Goal: Task Accomplishment & Management: Manage account settings

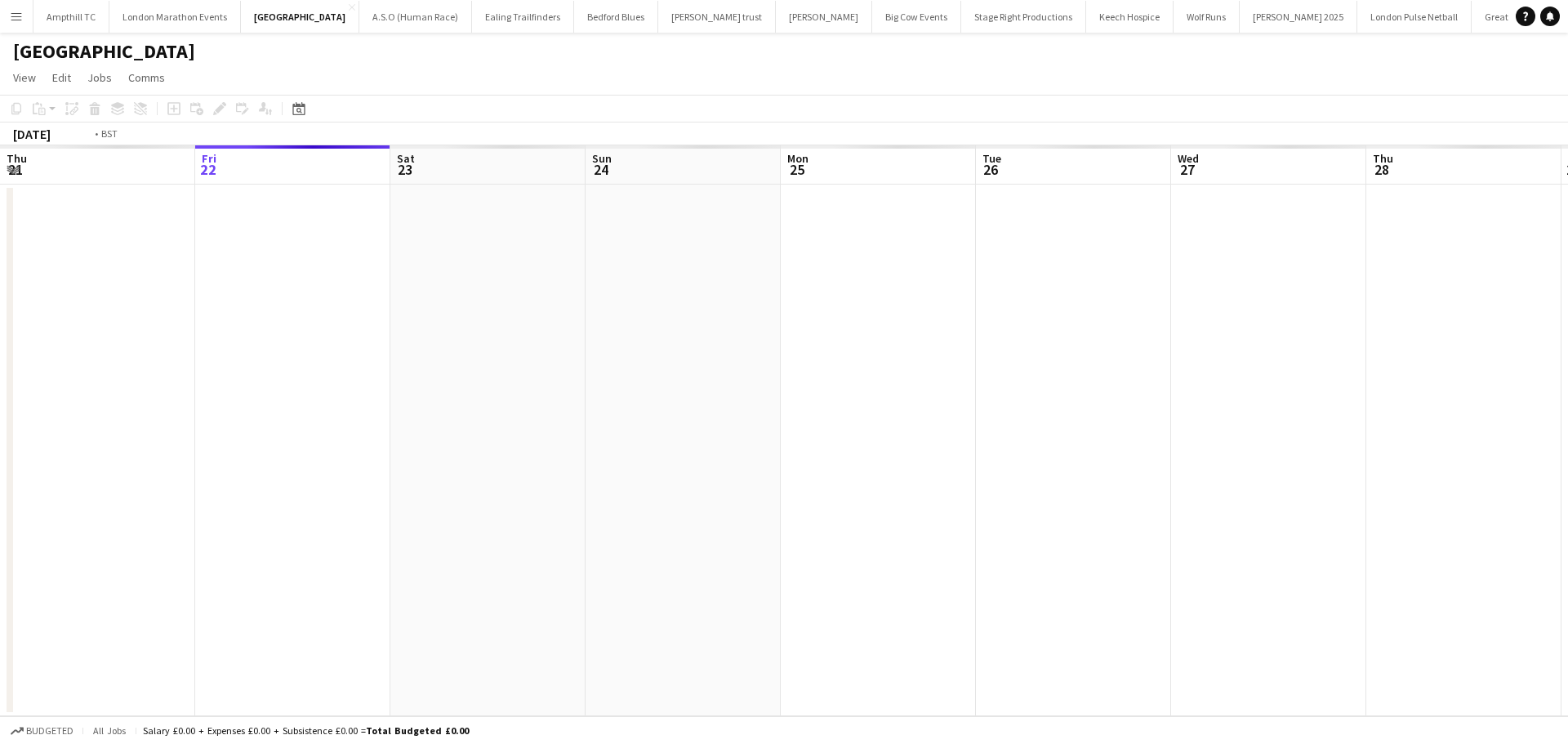
scroll to position [0, 562]
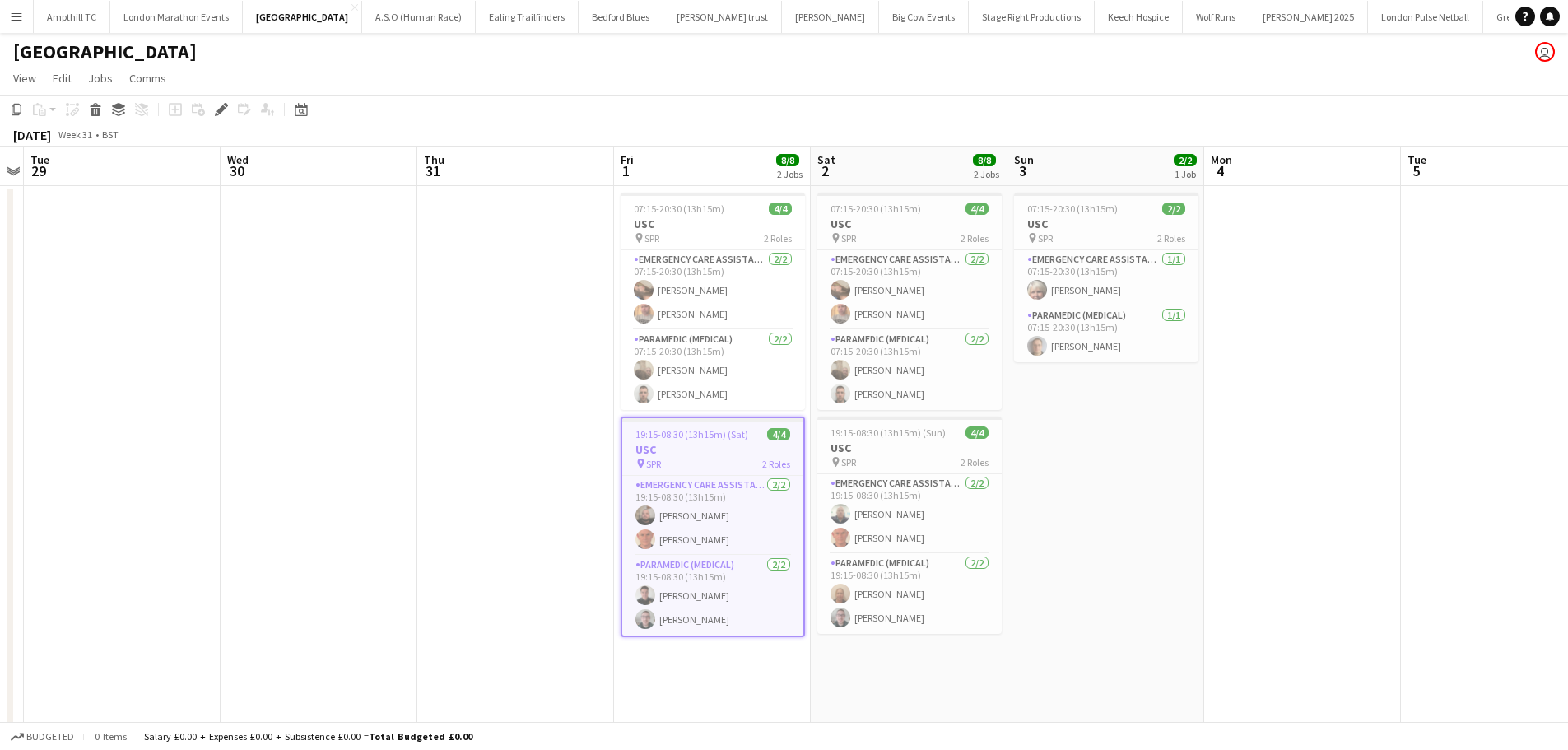
click at [18, 20] on app-icon "Menu" at bounding box center [16, 16] width 13 height 13
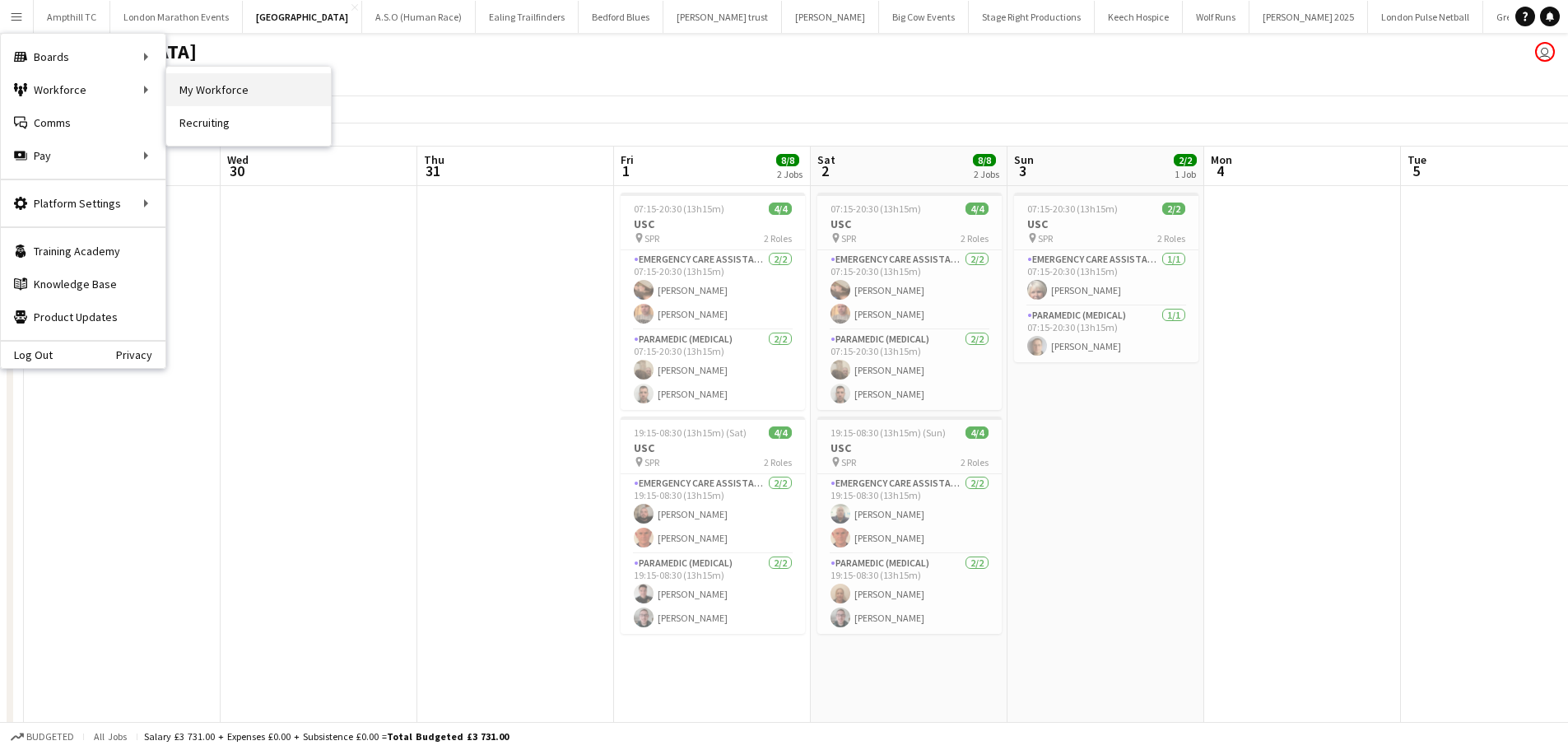
click at [248, 87] on link "My Workforce" at bounding box center [249, 90] width 165 height 33
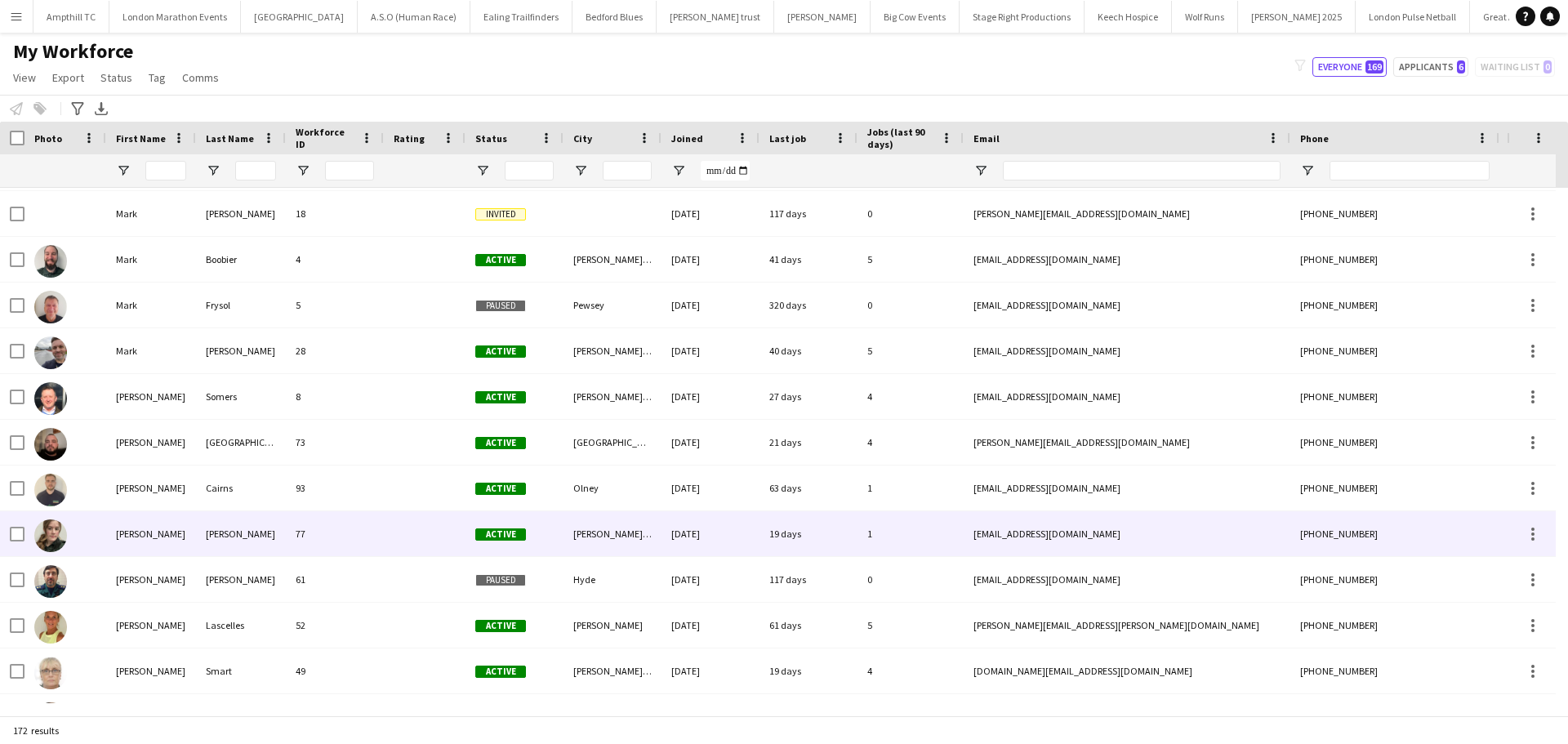
scroll to position [5528, 0]
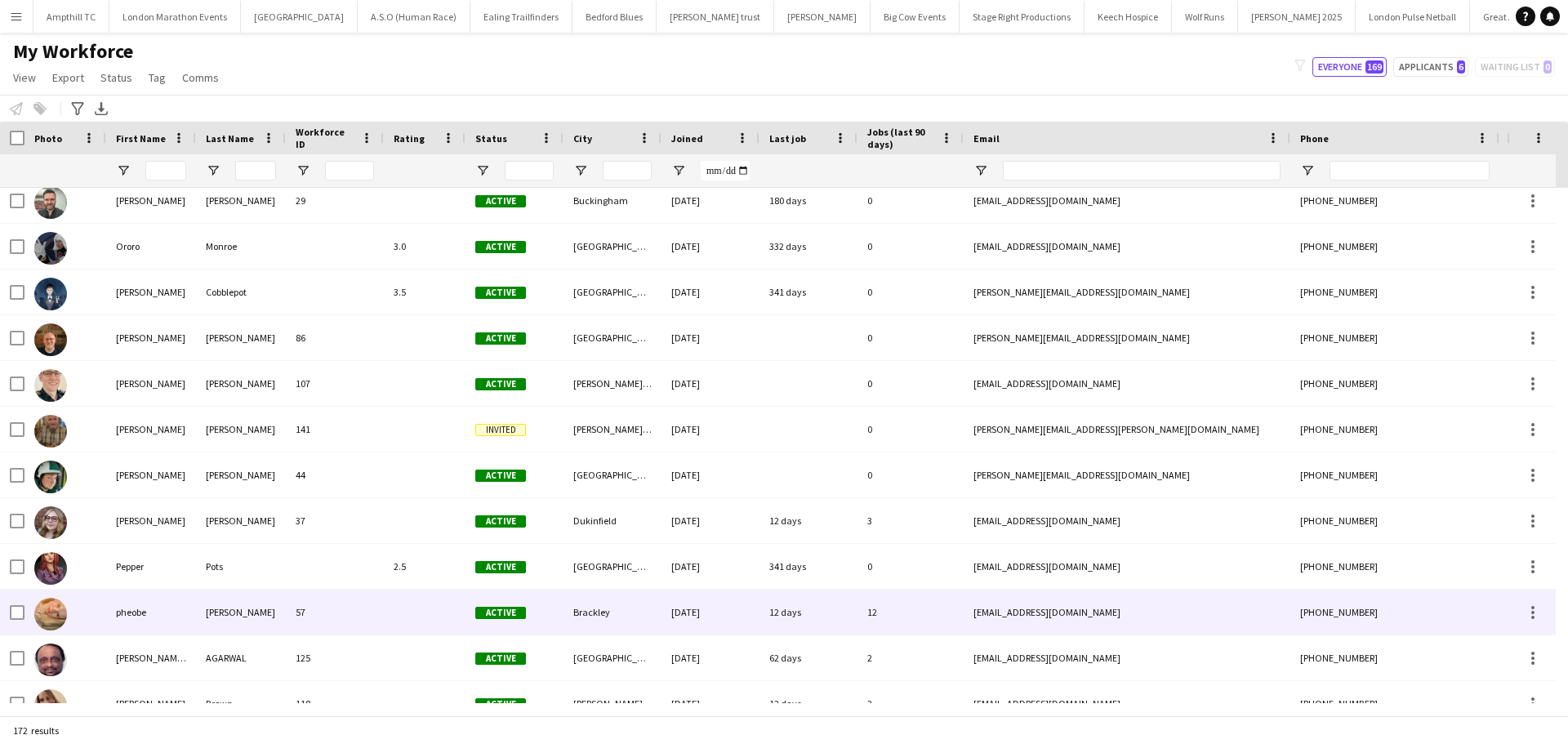
click at [143, 613] on div "pheobe" at bounding box center [150, 613] width 90 height 45
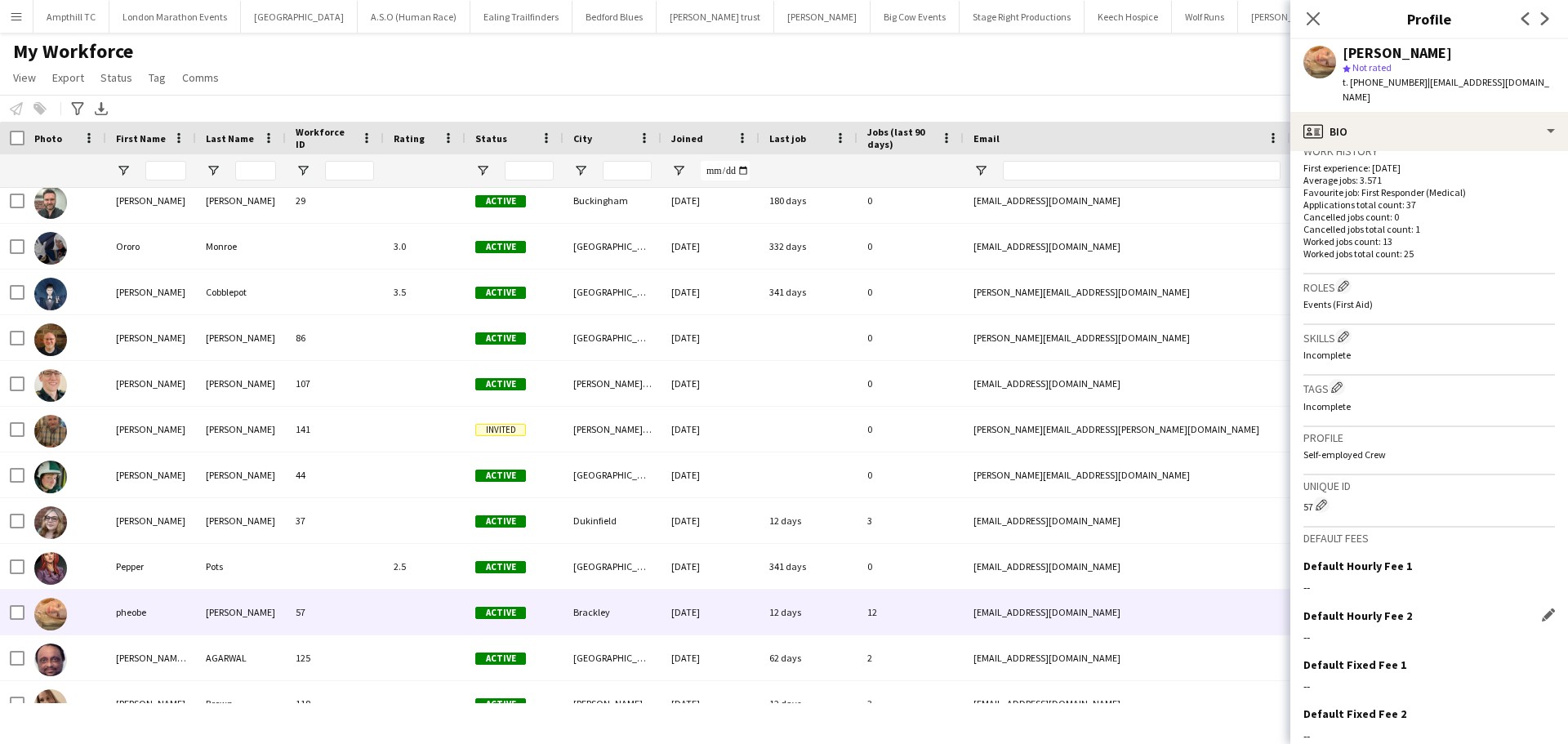
scroll to position [468, 0]
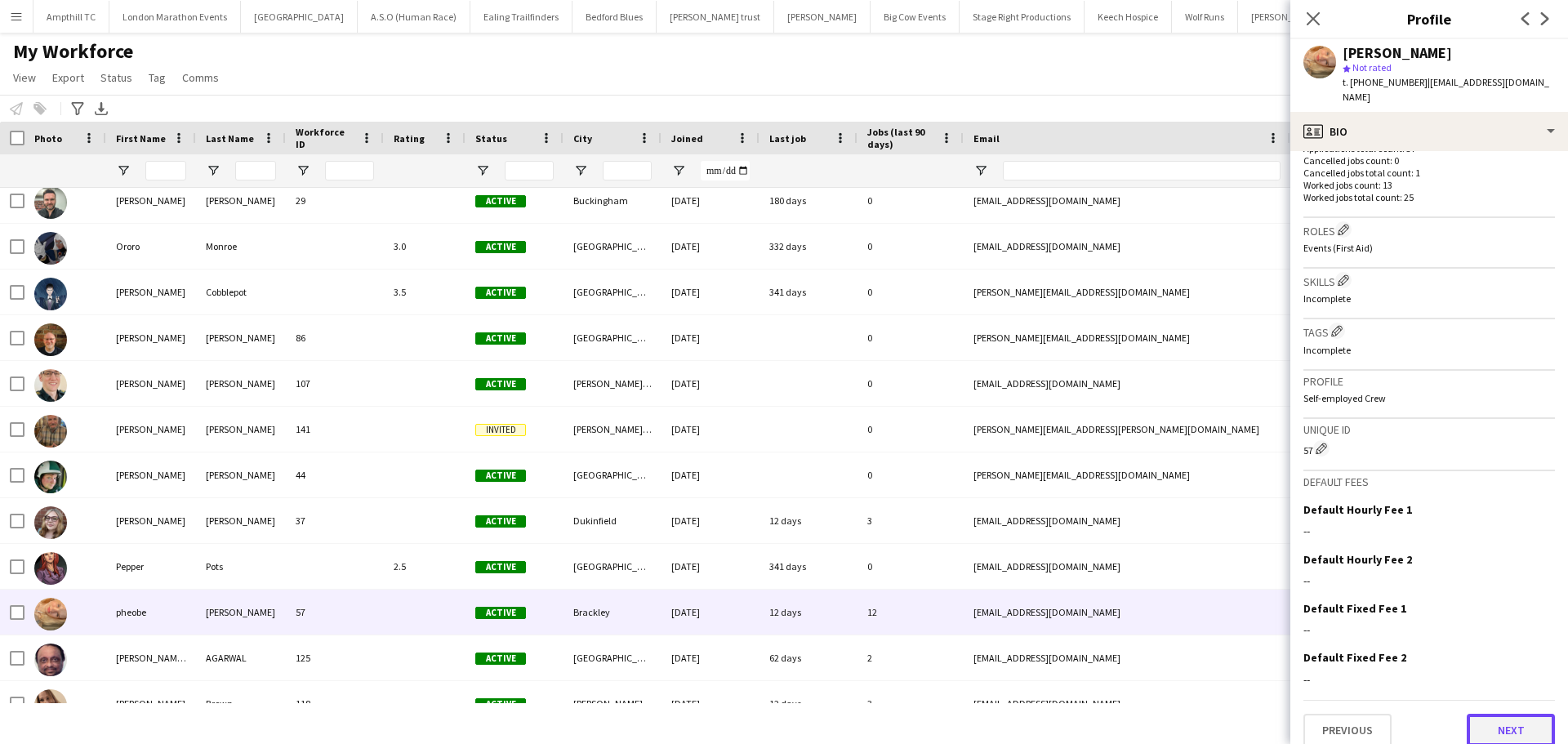
click at [1511, 728] on button "Next" at bounding box center [1512, 730] width 89 height 33
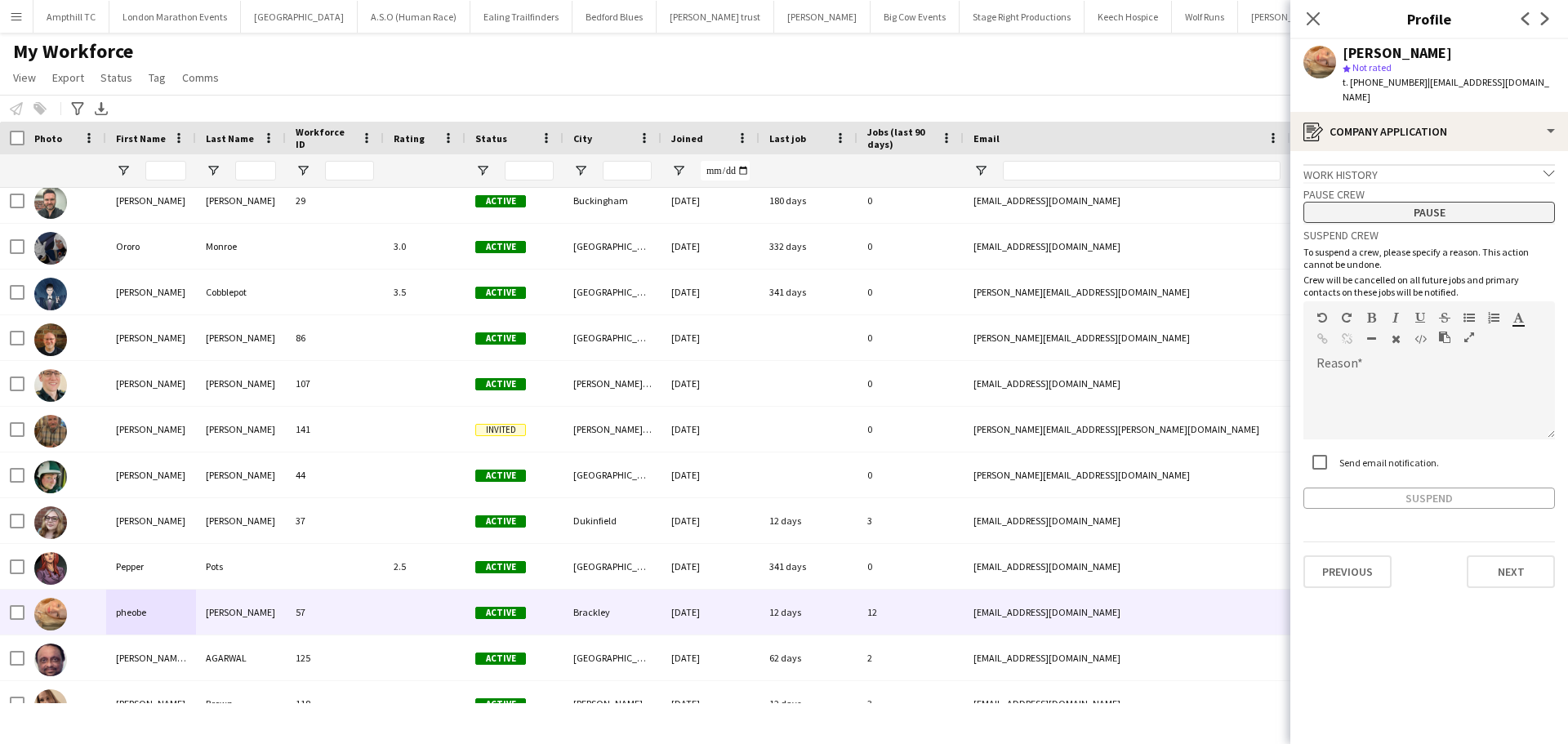
click at [1431, 202] on button "Pause" at bounding box center [1429, 212] width 251 height 21
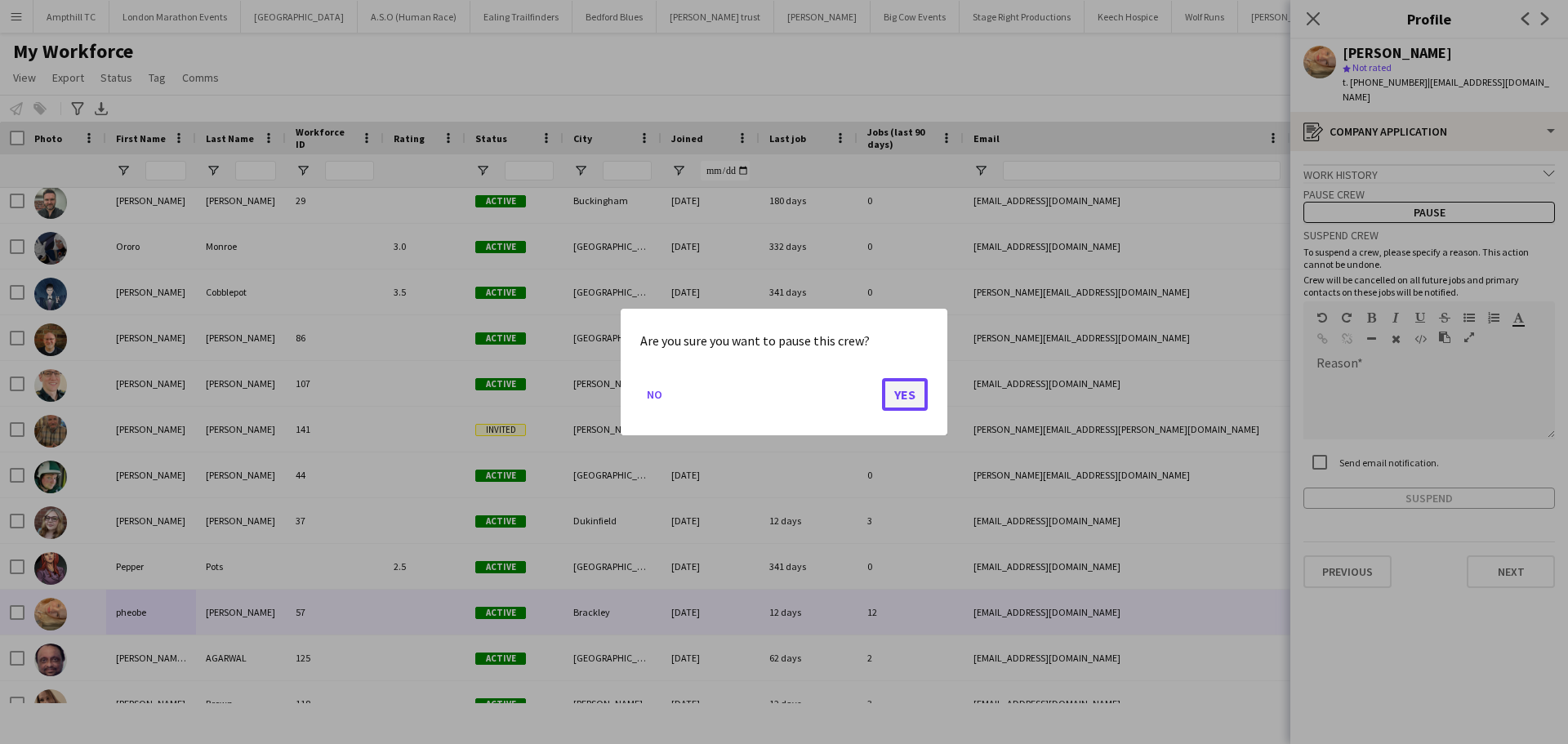
click at [904, 392] on button "Yes" at bounding box center [905, 395] width 46 height 33
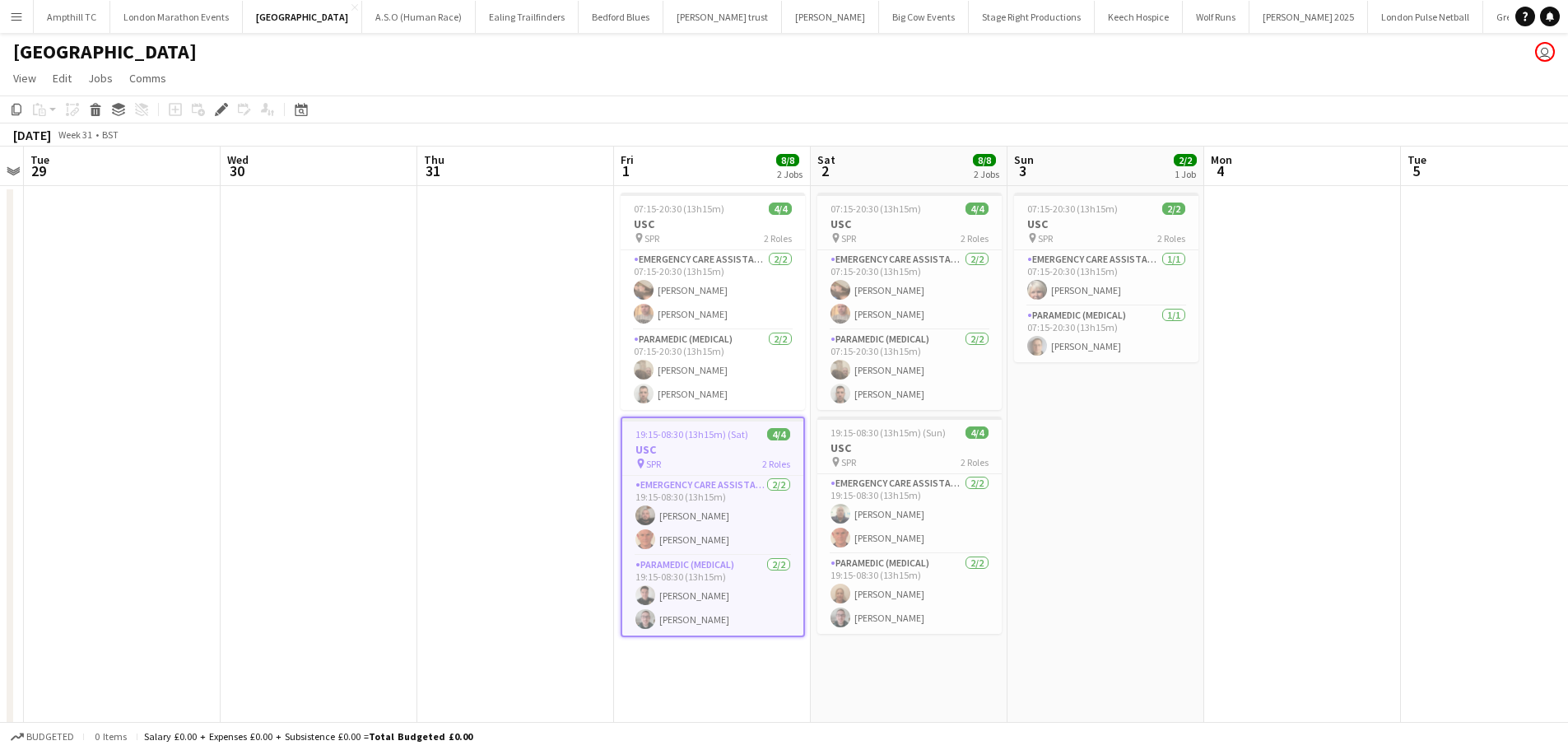
click at [15, 17] on app-icon "Menu" at bounding box center [16, 16] width 13 height 13
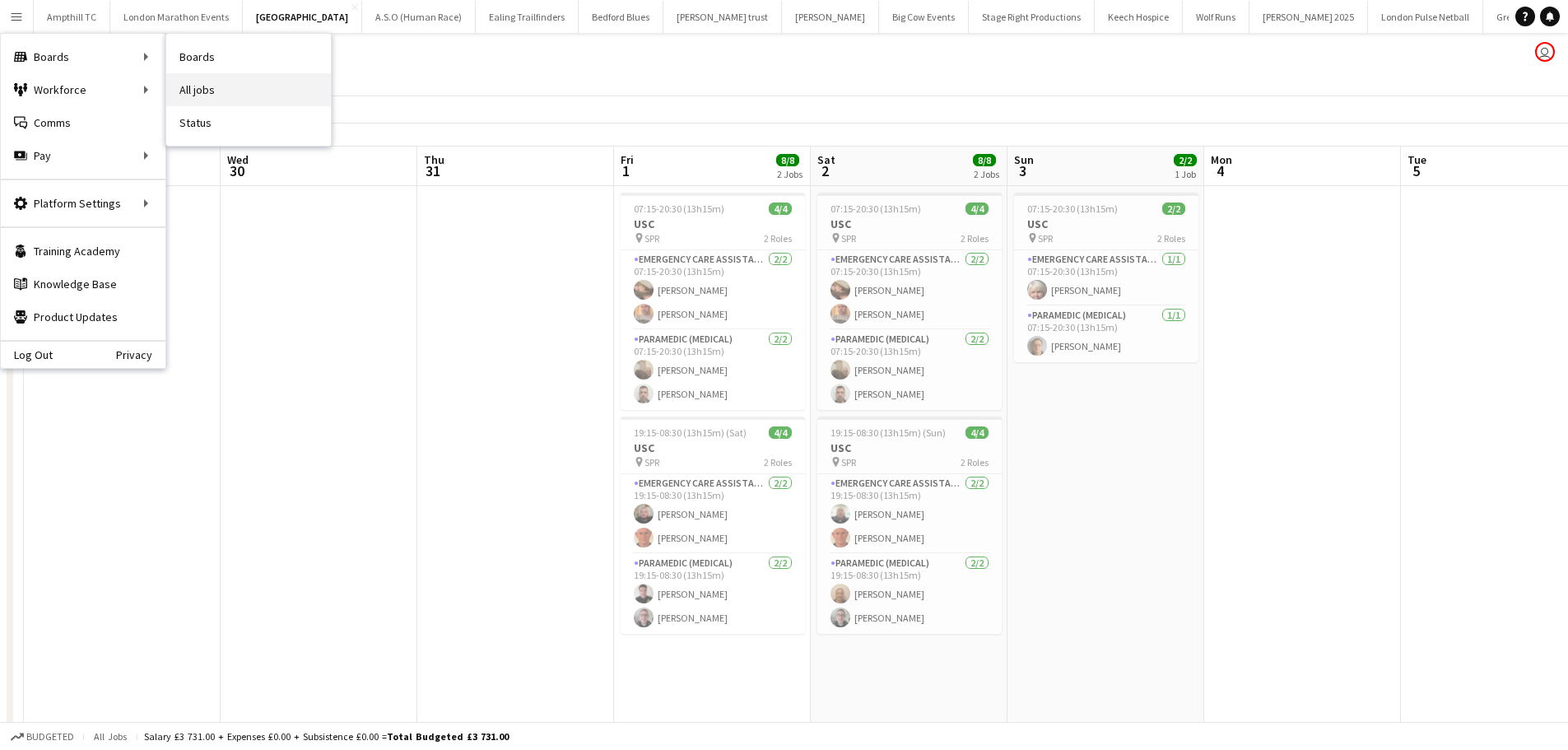
click at [215, 89] on link "All jobs" at bounding box center [249, 90] width 165 height 33
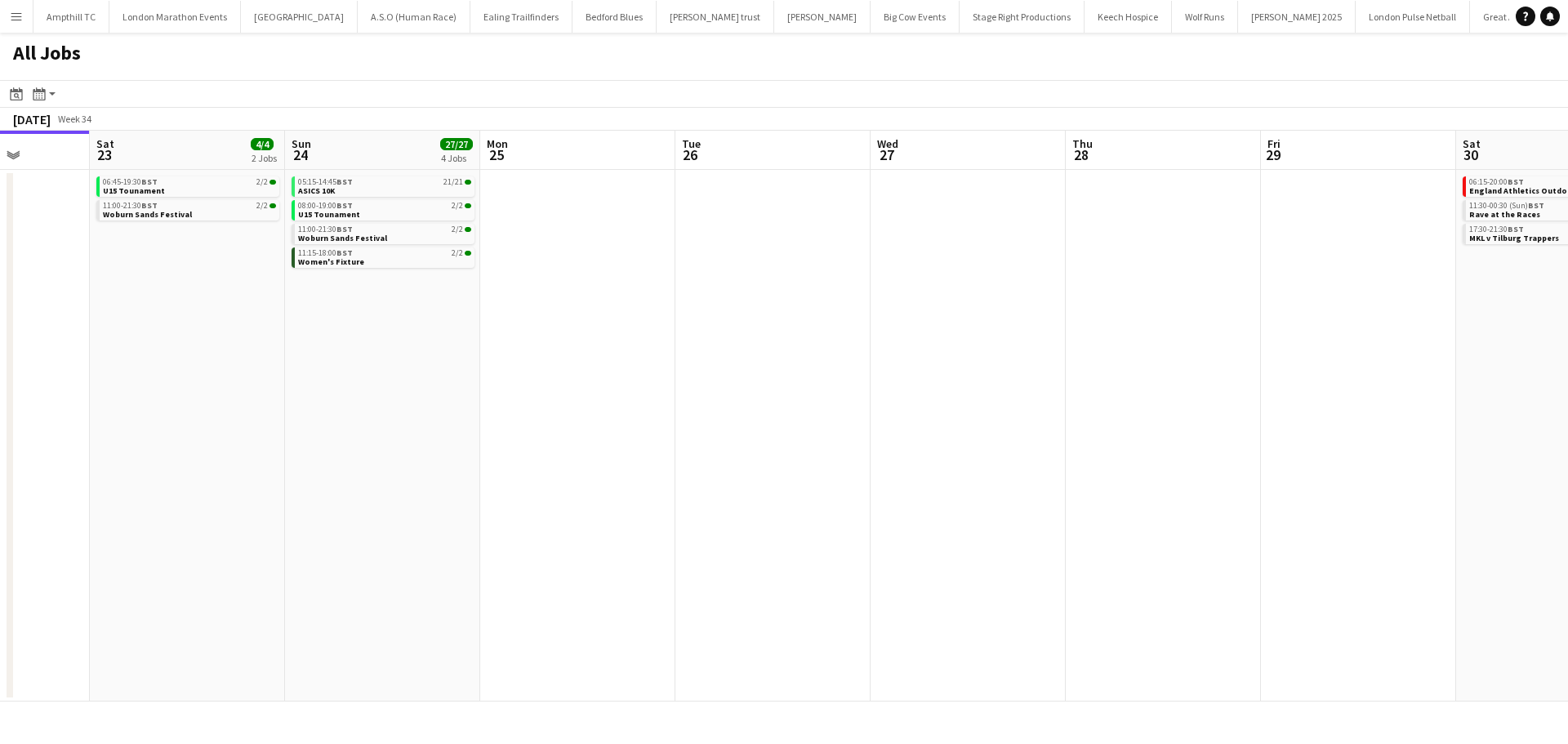
drag, startPoint x: 978, startPoint y: 253, endPoint x: 794, endPoint y: 285, distance: 186.8
click at [341, 297] on app-calendar-viewport "Tue 19 Wed 20 Thu 21 Fri 22 Sat 23 4/4 2 Jobs Sun 24 27/27 4 Jobs Mon 25 Tue 26…" at bounding box center [784, 415] width 1568 height 571
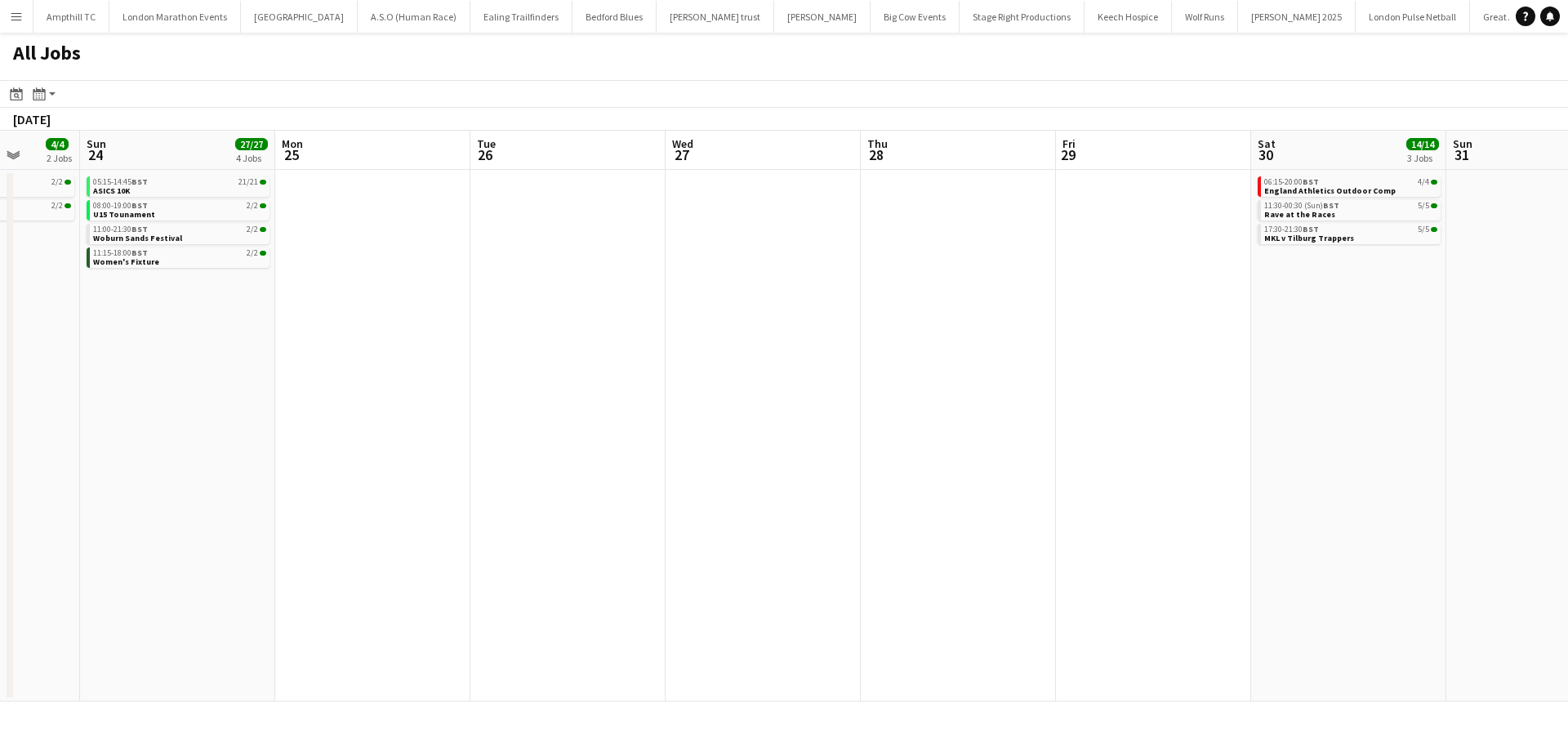
drag, startPoint x: 820, startPoint y: 323, endPoint x: 429, endPoint y: 326, distance: 391.0
click at [430, 326] on app-calendar-viewport "Thu 21 Fri 22 Sat 23 4/4 2 Jobs Sun 24 27/27 4 Jobs Mon 25 Tue 26 Wed 27 Thu 28…" at bounding box center [784, 415] width 1568 height 571
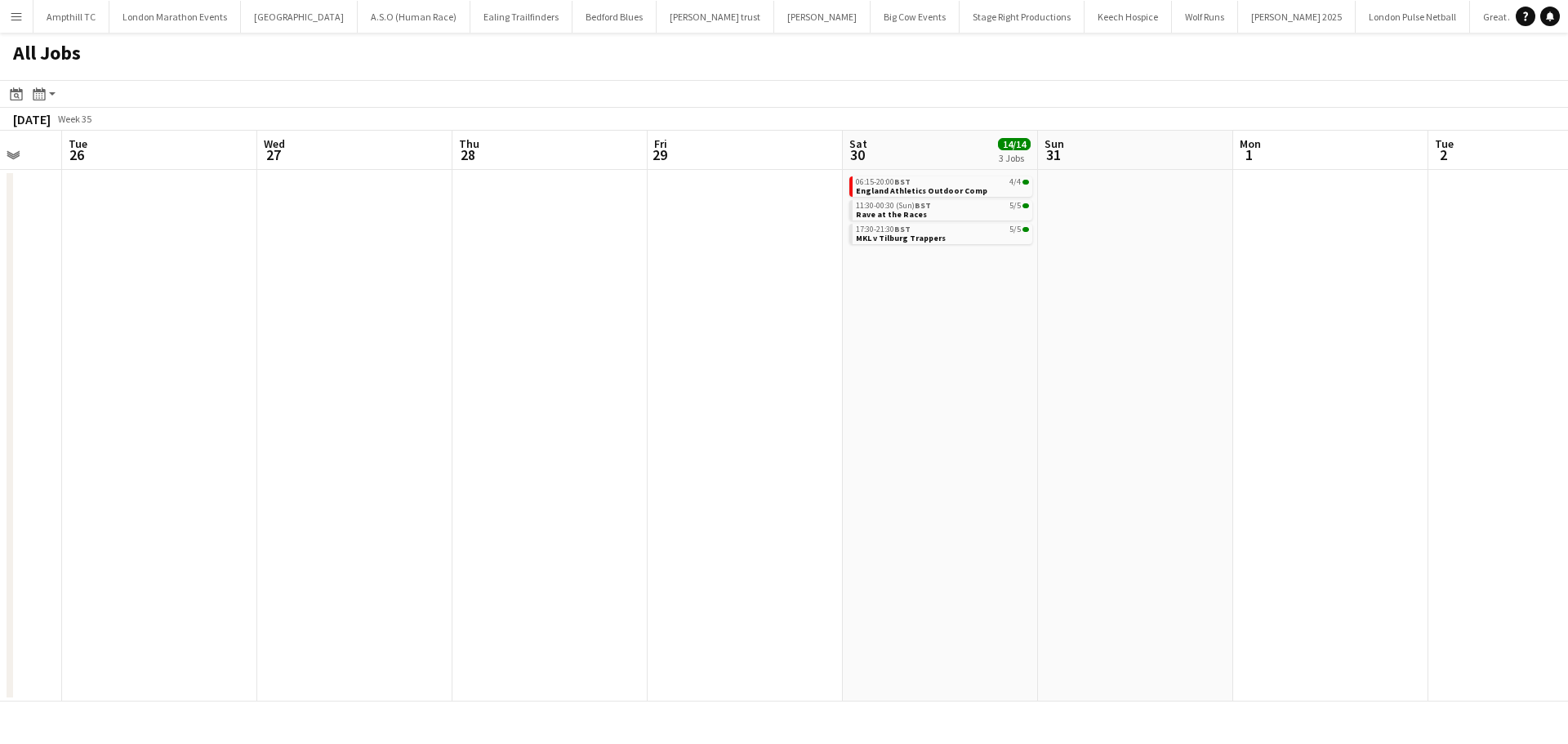
drag, startPoint x: 967, startPoint y: 316, endPoint x: 323, endPoint y: 326, distance: 644.1
click at [327, 326] on app-calendar-viewport "Sat 23 4/4 2 Jobs Sun 24 27/27 4 Jobs Mon 25 Tue 26 Wed 27 Thu 28 Fri 29 Sat 30…" at bounding box center [784, 415] width 1568 height 571
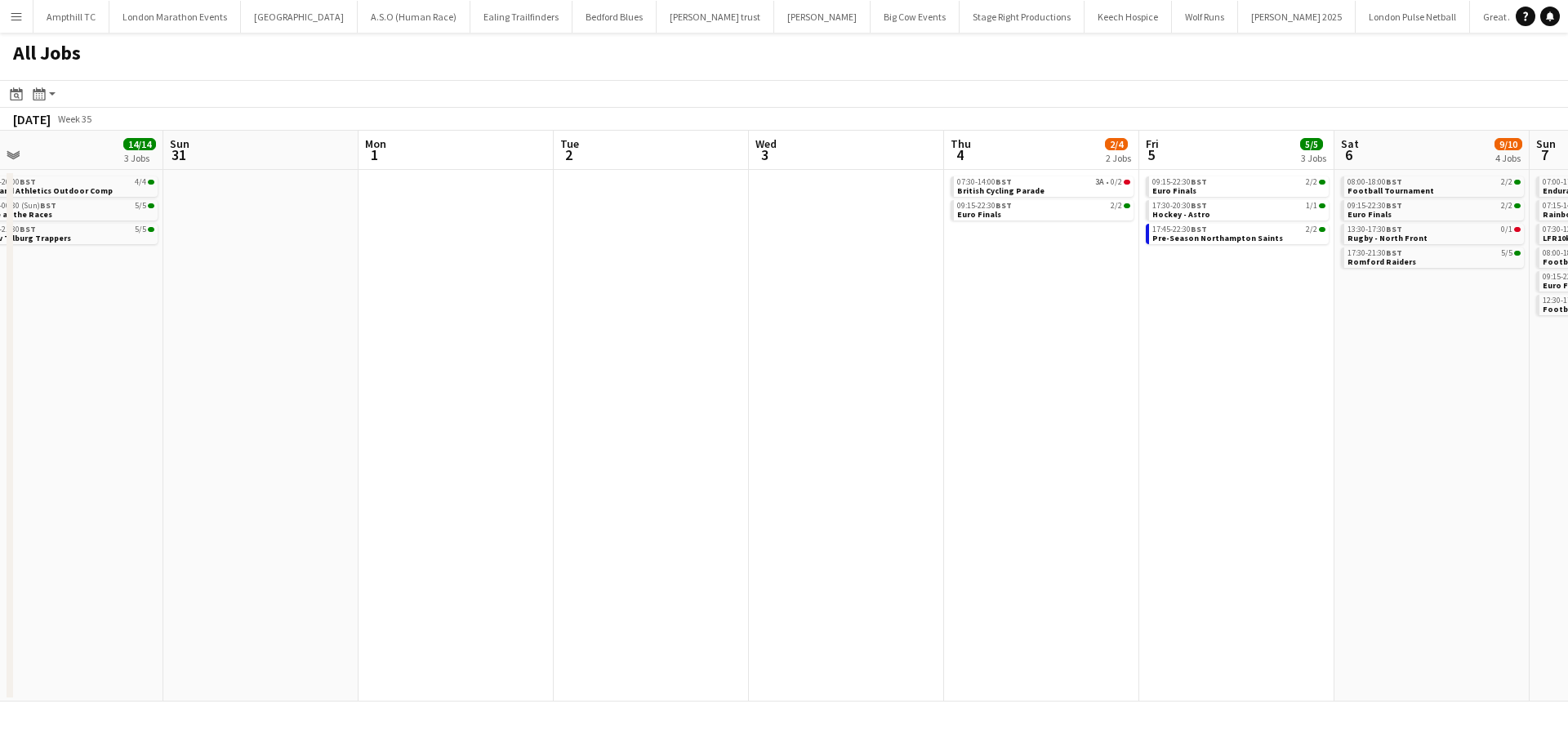
click at [671, 342] on app-all-jobs "All Jobs Date picker AUG 2025 AUG 2025 Monday M Tuesday T Wednesday W Thursday …" at bounding box center [784, 368] width 1568 height 669
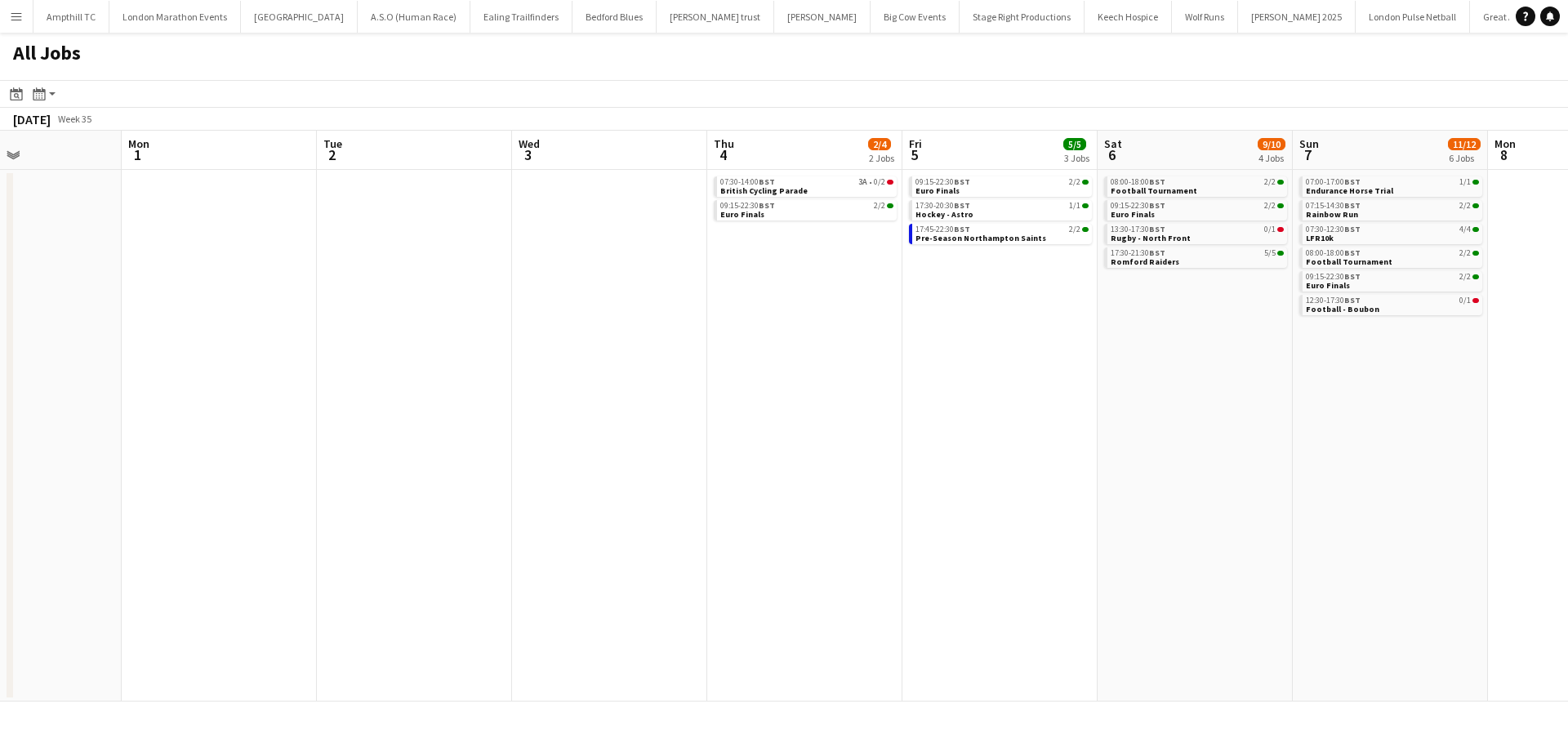
drag, startPoint x: 968, startPoint y: 319, endPoint x: 767, endPoint y: 319, distance: 201.0
click at [769, 319] on app-calendar-viewport "Thu 28 Fri 29 Sat 30 14/14 3 Jobs Sun 31 Mon 1 Tue 2 Wed 3 Thu 4 2/4 2 Jobs Fri…" at bounding box center [784, 415] width 1568 height 571
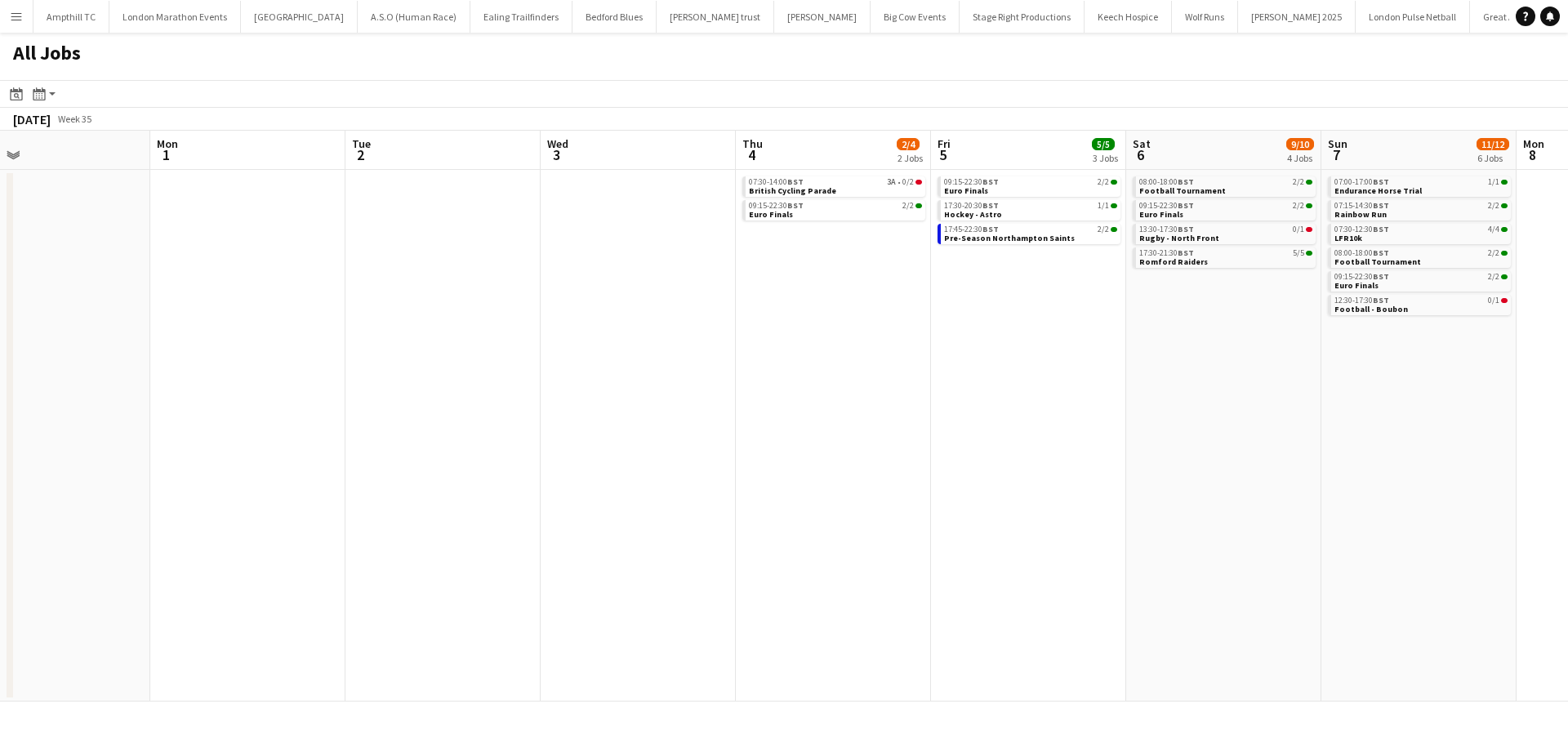
drag, startPoint x: 917, startPoint y: 319, endPoint x: 656, endPoint y: 319, distance: 261.0
click at [656, 319] on app-calendar-viewport "Thu 28 Fri 29 Sat 30 14/14 3 Jobs Sun 31 Mon 1 Tue 2 Wed 3 Thu 4 2/4 2 Jobs Fri…" at bounding box center [784, 415] width 1568 height 571
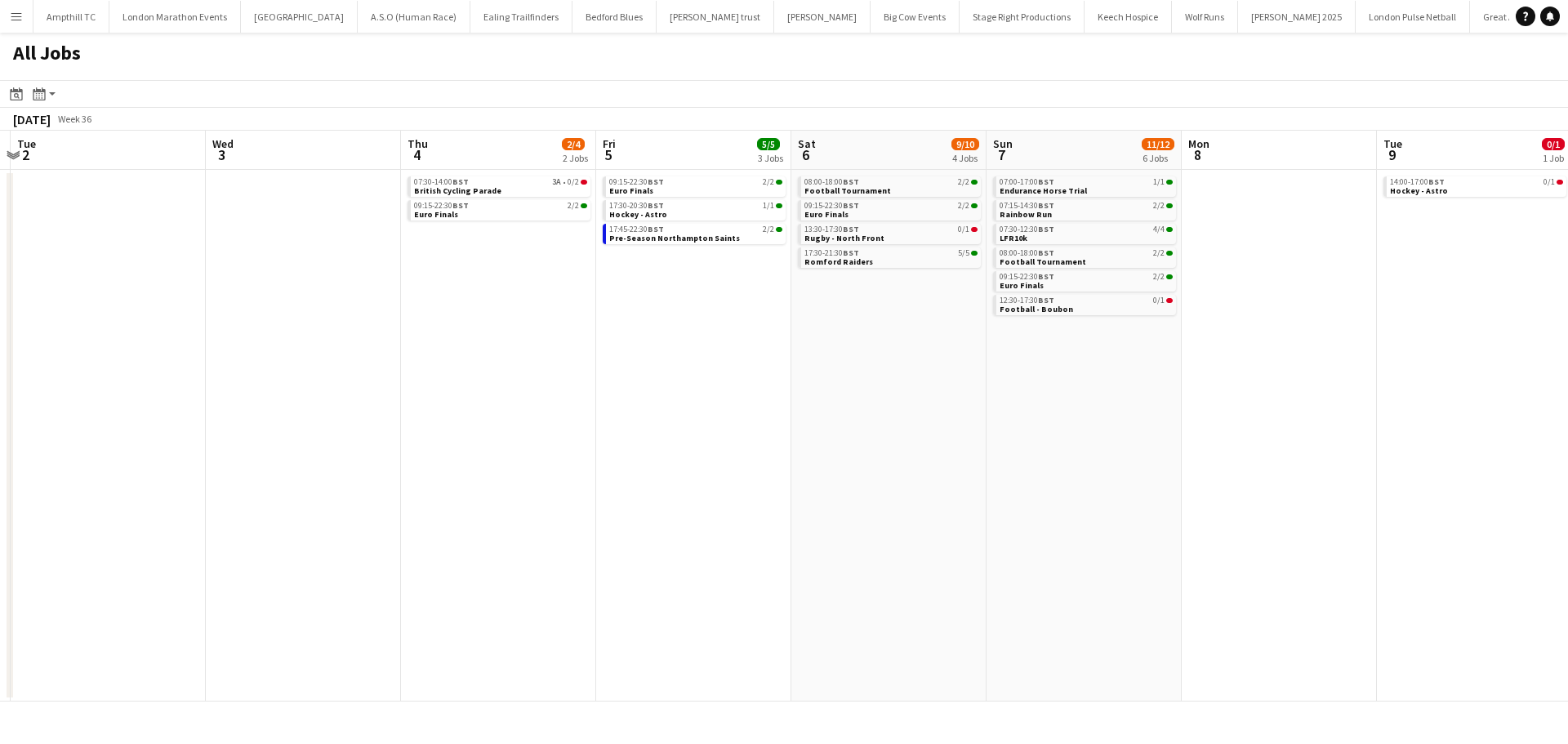
click at [633, 333] on app-all-jobs "All Jobs Date picker AUG 2025 AUG 2025 Monday M Tuesday T Wednesday W Thursday …" at bounding box center [784, 368] width 1568 height 669
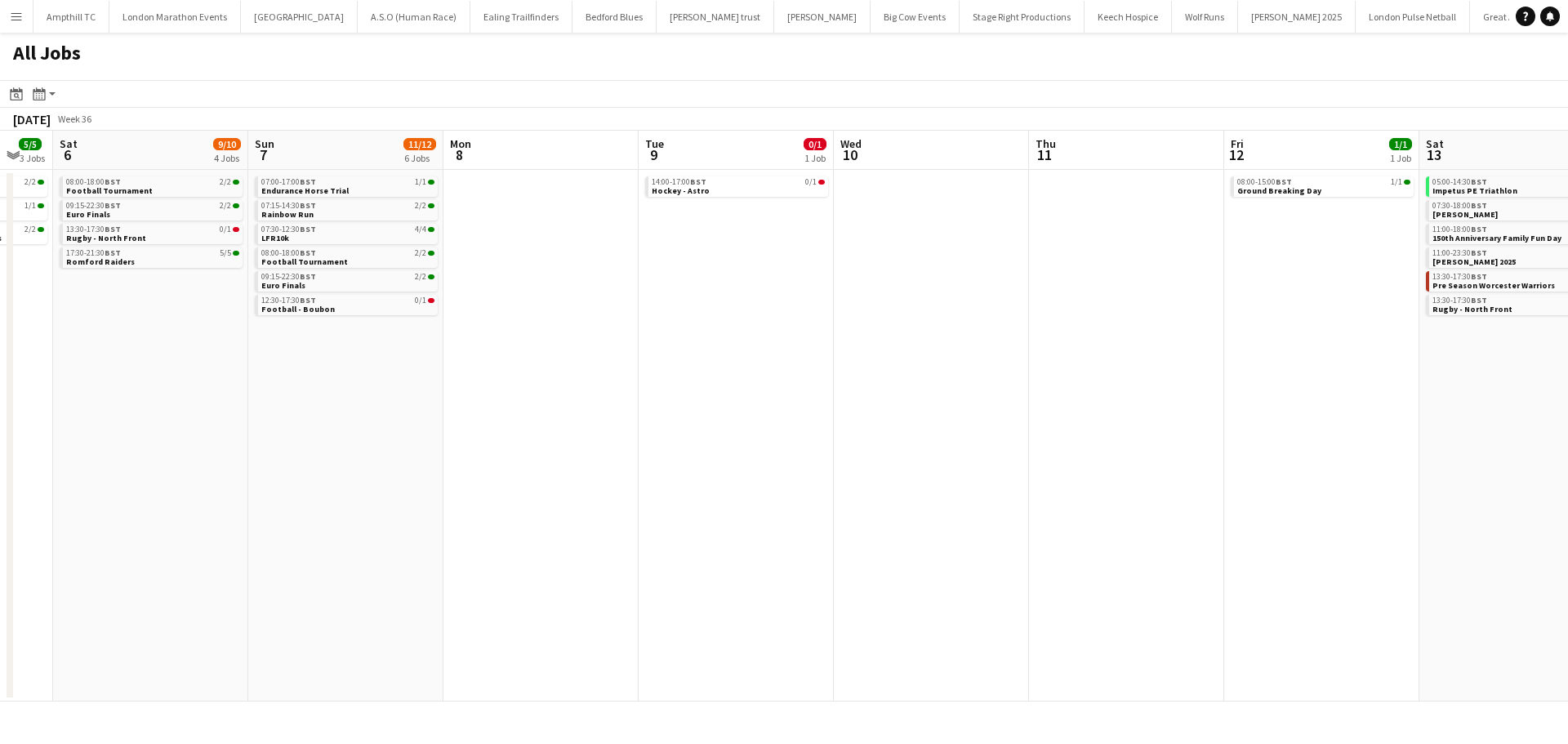
drag, startPoint x: 1183, startPoint y: 349, endPoint x: 685, endPoint y: 368, distance: 498.4
click at [692, 368] on app-calendar-viewport "Wed 3 Thu 4 2/4 2 Jobs Fri 5 5/5 3 Jobs Sat 6 9/10 4 Jobs Sun 7 11/12 6 Jobs Mo…" at bounding box center [784, 415] width 1568 height 571
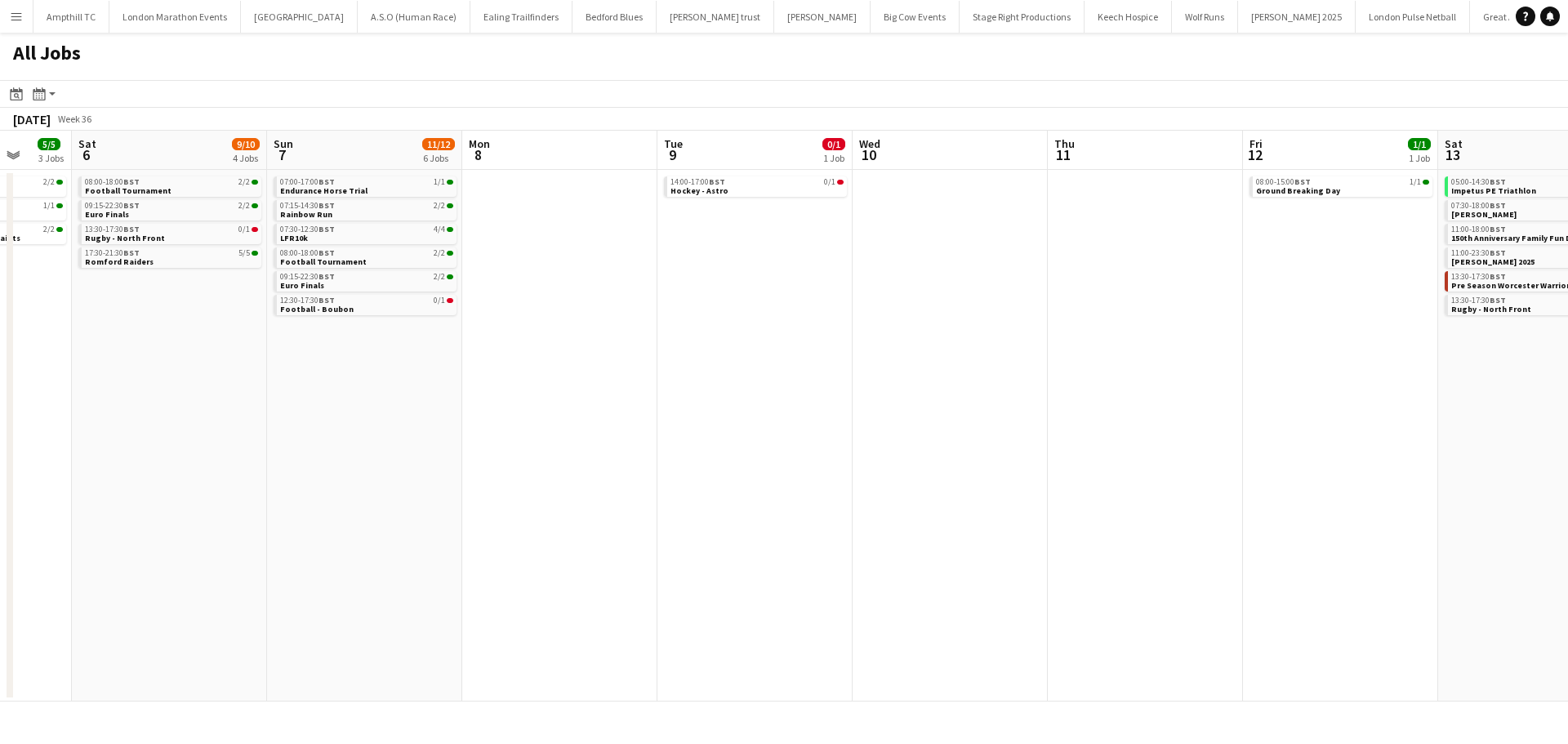
drag, startPoint x: 1135, startPoint y: 340, endPoint x: 711, endPoint y: 329, distance: 424.1
click at [601, 359] on app-calendar-viewport "Wed 3 Thu 4 2/4 2 Jobs Fri 5 5/5 3 Jobs Sat 6 9/10 4 Jobs Sun 7 11/12 6 Jobs Mo…" at bounding box center [784, 415] width 1568 height 571
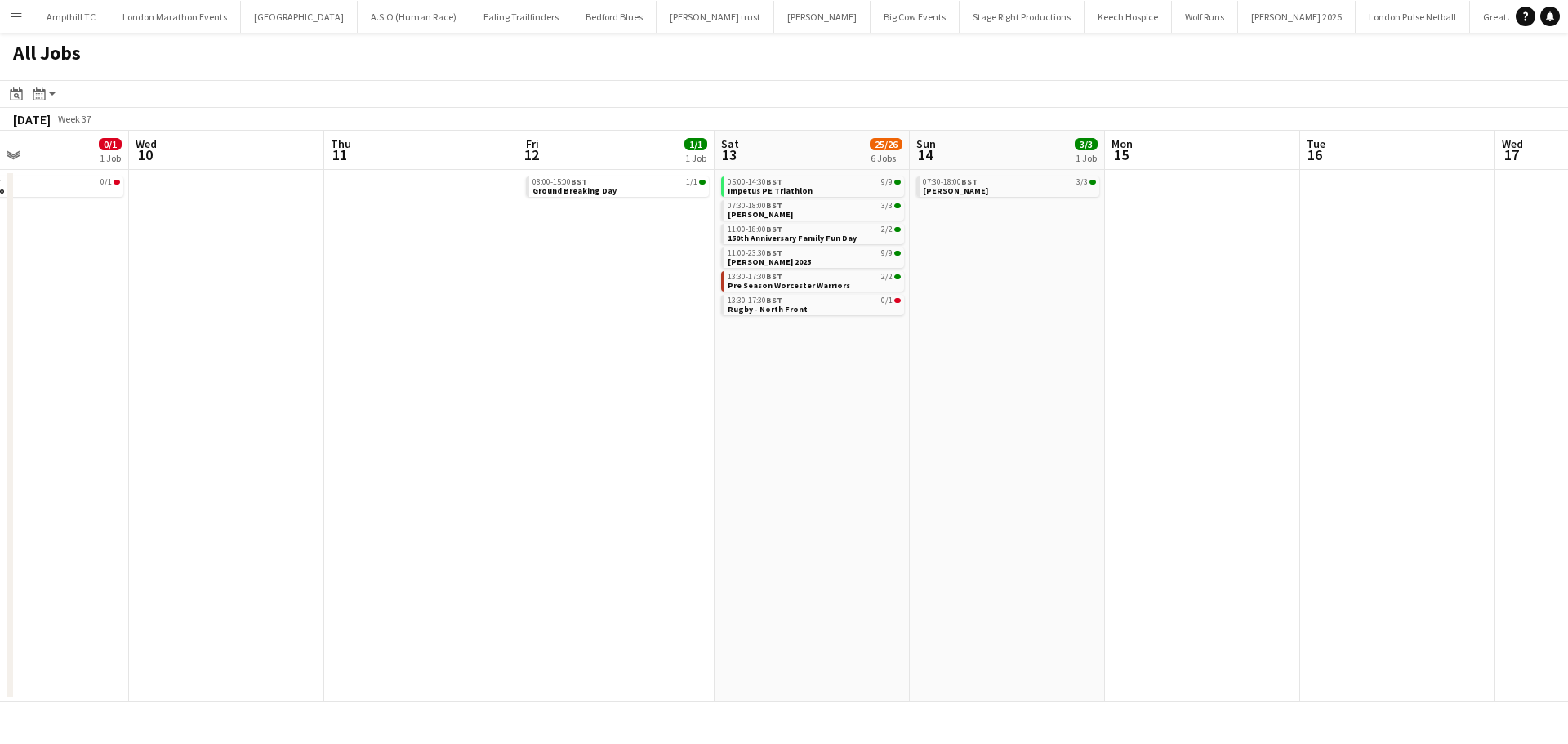
scroll to position [0, 761]
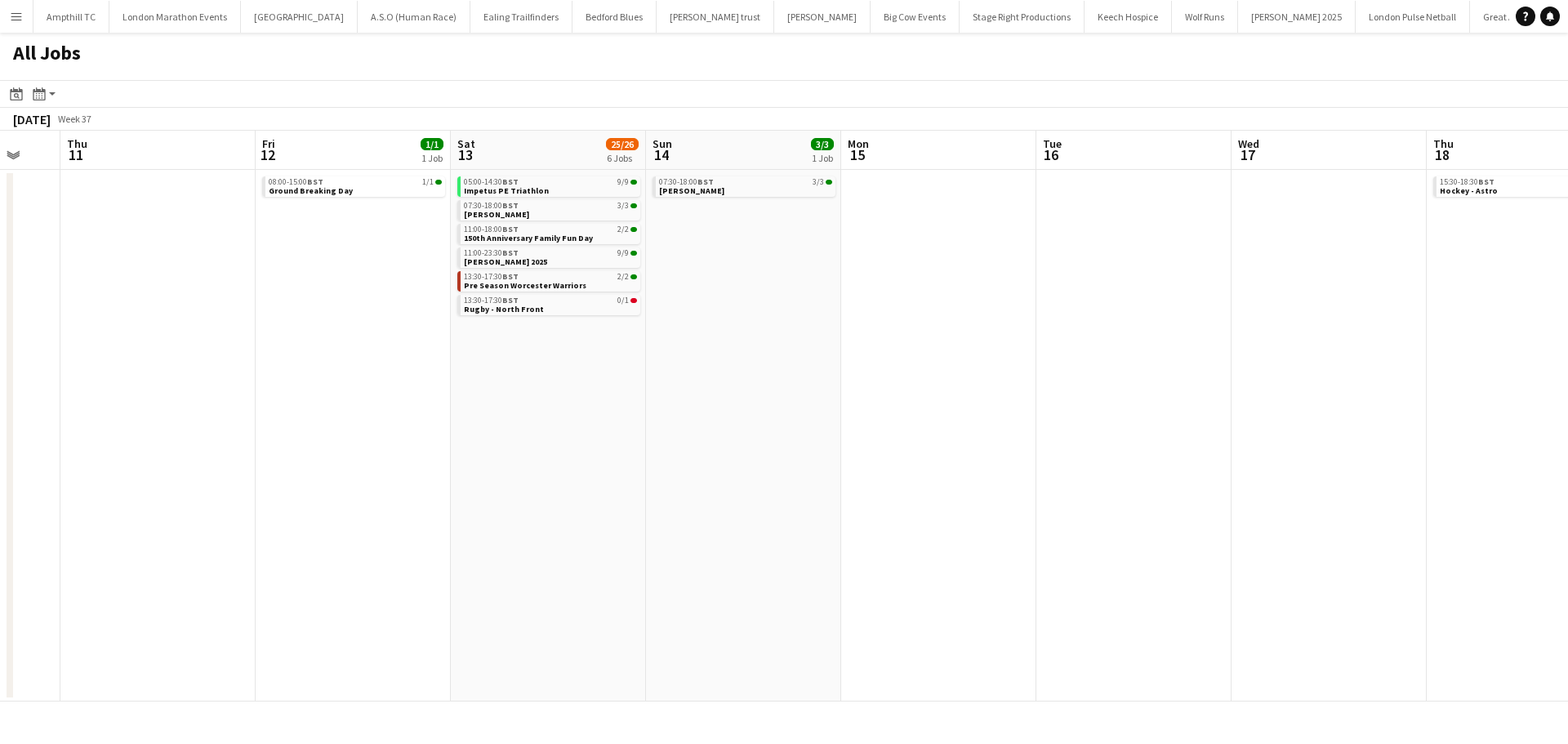
drag, startPoint x: 887, startPoint y: 352, endPoint x: 708, endPoint y: 349, distance: 179.0
click at [699, 352] on app-calendar-viewport "Sun 7 11/12 6 Jobs Mon 8 Tue 9 0/1 1 Job Wed 10 Thu 11 Fri 12 1/1 1 Job Sat 13 …" at bounding box center [784, 415] width 1568 height 571
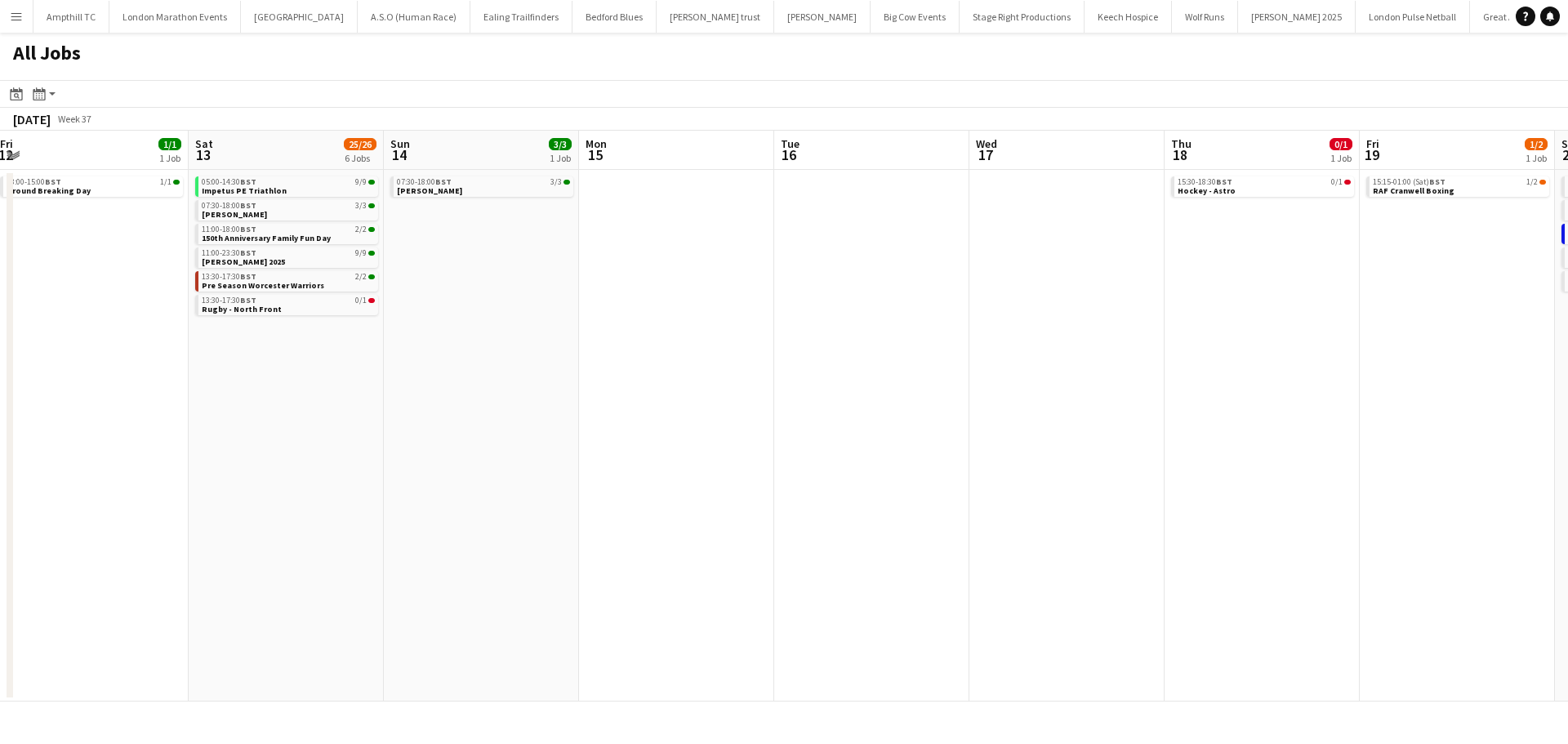
drag, startPoint x: 967, startPoint y: 360, endPoint x: 742, endPoint y: 362, distance: 225.0
click at [742, 362] on app-calendar-viewport "Tue 9 0/1 1 Job Wed 10 Thu 11 Fri 12 1/1 1 Job Sat 13 25/26 6 Jobs Sun 14 3/3 1…" at bounding box center [784, 415] width 1568 height 571
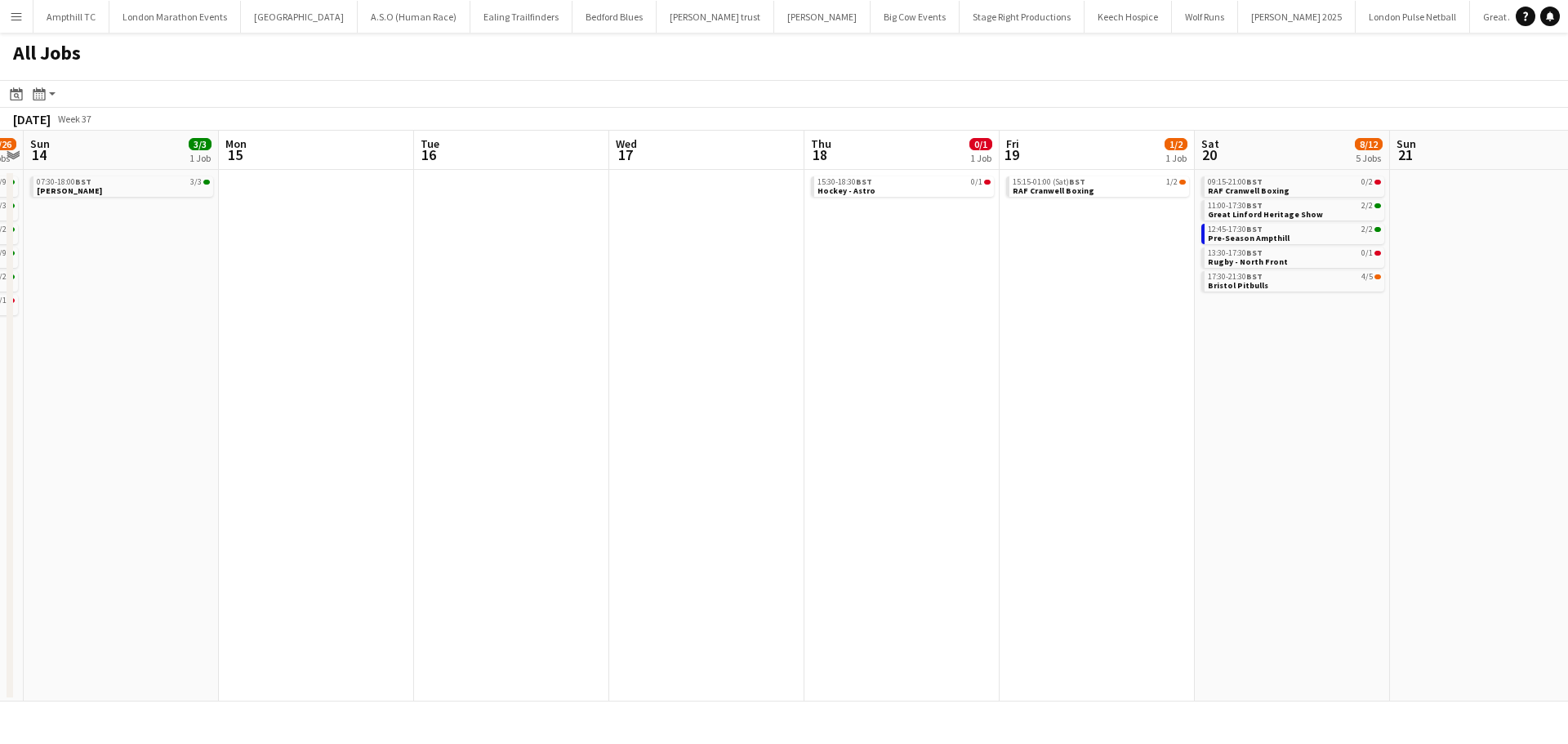
drag, startPoint x: 838, startPoint y: 355, endPoint x: 522, endPoint y: 349, distance: 316.1
click at [494, 355] on app-calendar-viewport "Thu 11 Fri 12 1/1 1 Job Sat 13 25/26 6 Jobs Sun 14 3/3 1 Job Mon 15 Tue 16 Wed …" at bounding box center [784, 415] width 1568 height 571
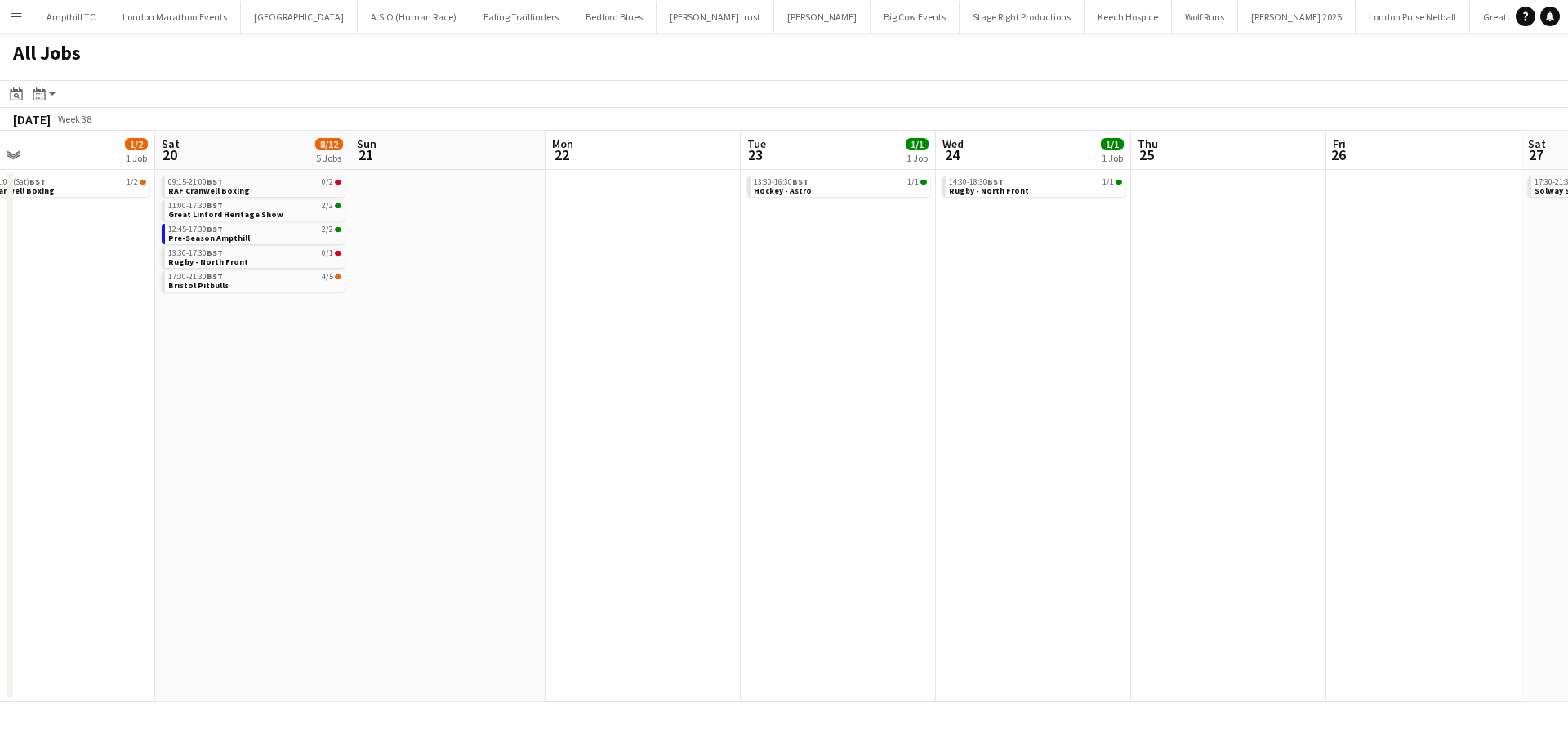
drag, startPoint x: 1313, startPoint y: 344, endPoint x: 986, endPoint y: 333, distance: 327.2
click at [716, 364] on app-calendar-viewport "Mon 15 Tue 16 Wed 17 Thu 18 0/1 1 Job Fri 19 1/2 1 Job Sat 20 8/12 5 Jobs Sun 2…" at bounding box center [784, 415] width 1568 height 571
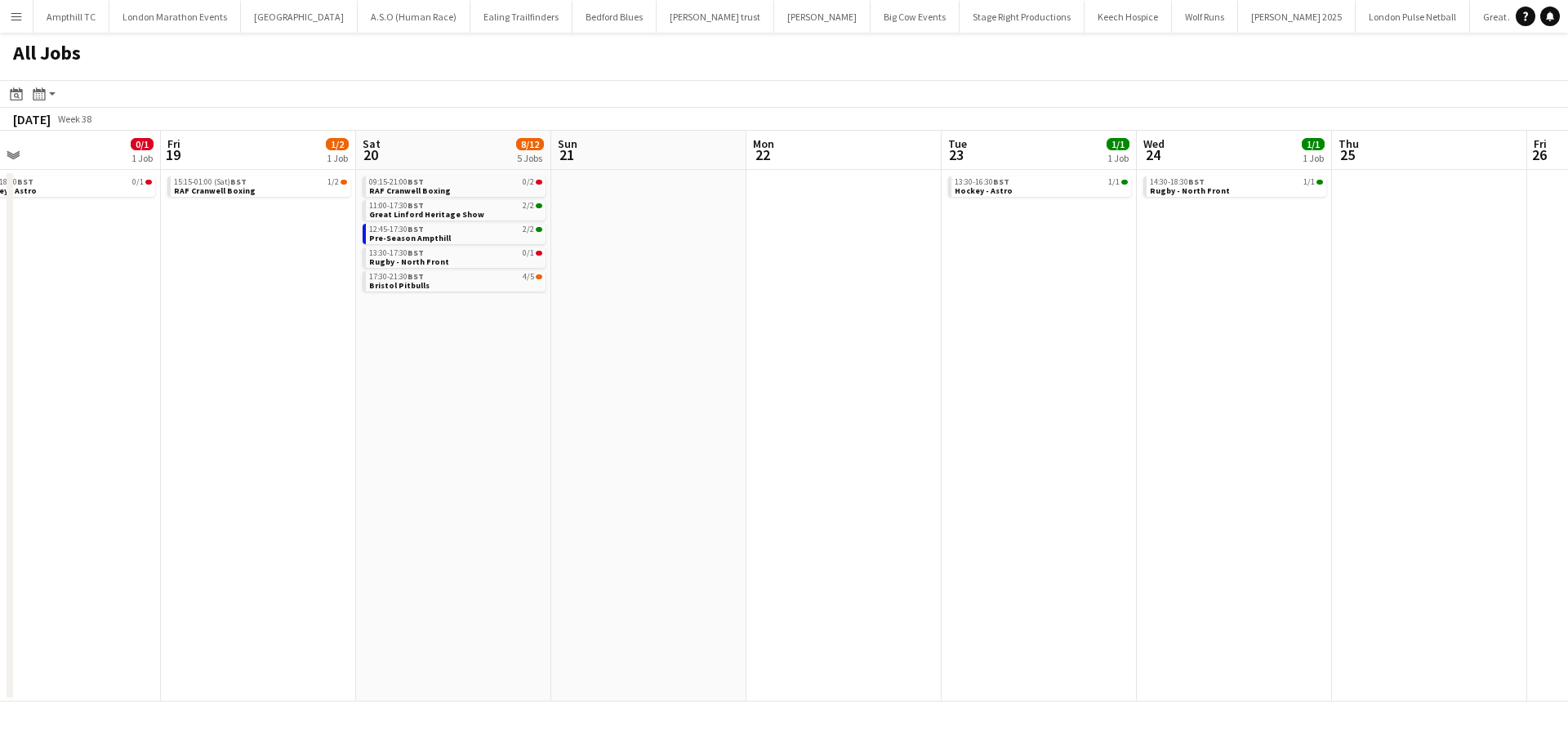
drag, startPoint x: 664, startPoint y: 333, endPoint x: 458, endPoint y: 329, distance: 206.0
click at [400, 333] on app-calendar-viewport "Mon 15 Tue 16 Wed 17 Thu 18 0/1 1 Job Fri 19 1/2 1 Job Sat 20 8/12 5 Jobs Sun 2…" at bounding box center [784, 415] width 1568 height 571
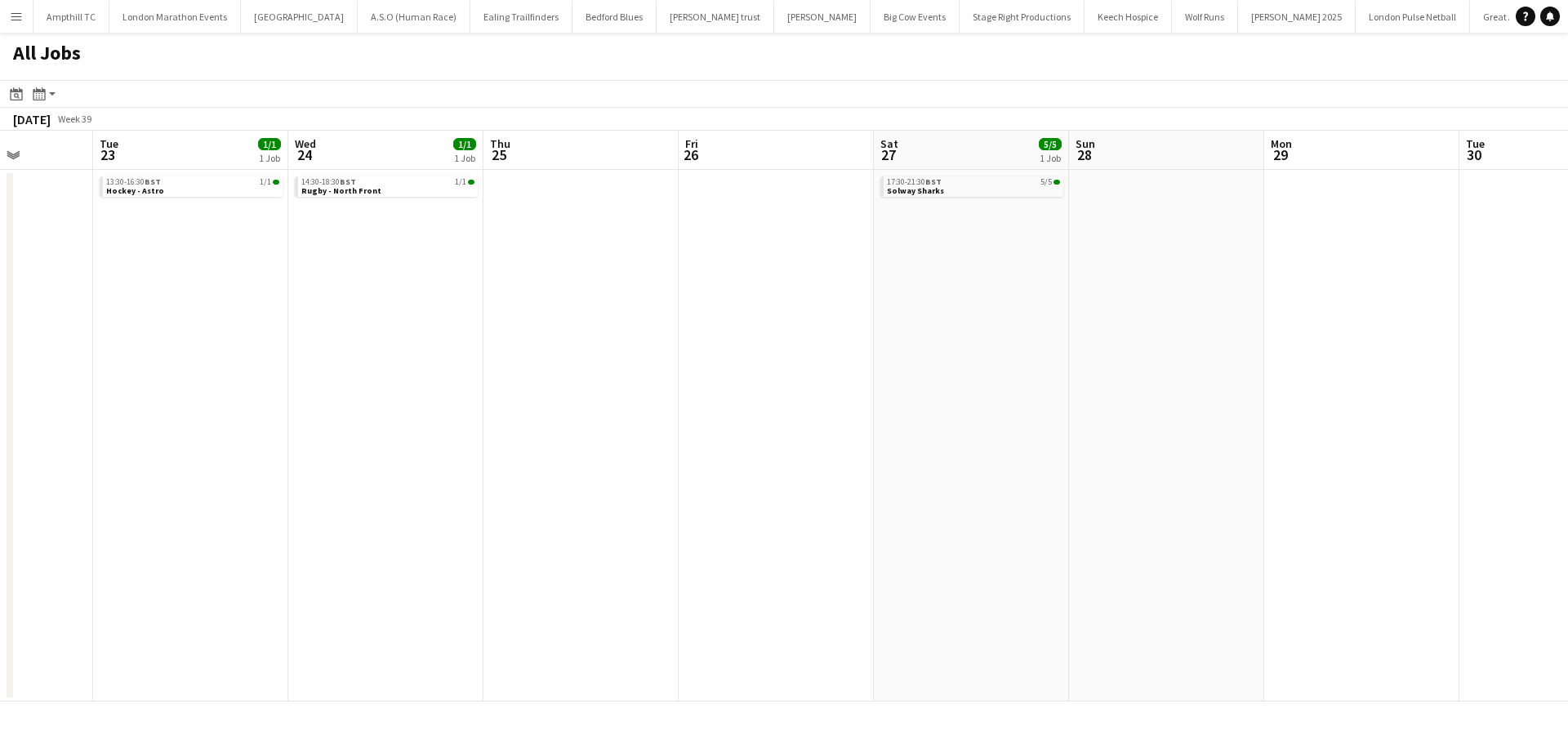
click at [290, 330] on app-all-jobs "All Jobs Date picker AUG 2025 AUG 2025 Monday M Tuesday T Wednesday W Thursday …" at bounding box center [784, 368] width 1568 height 669
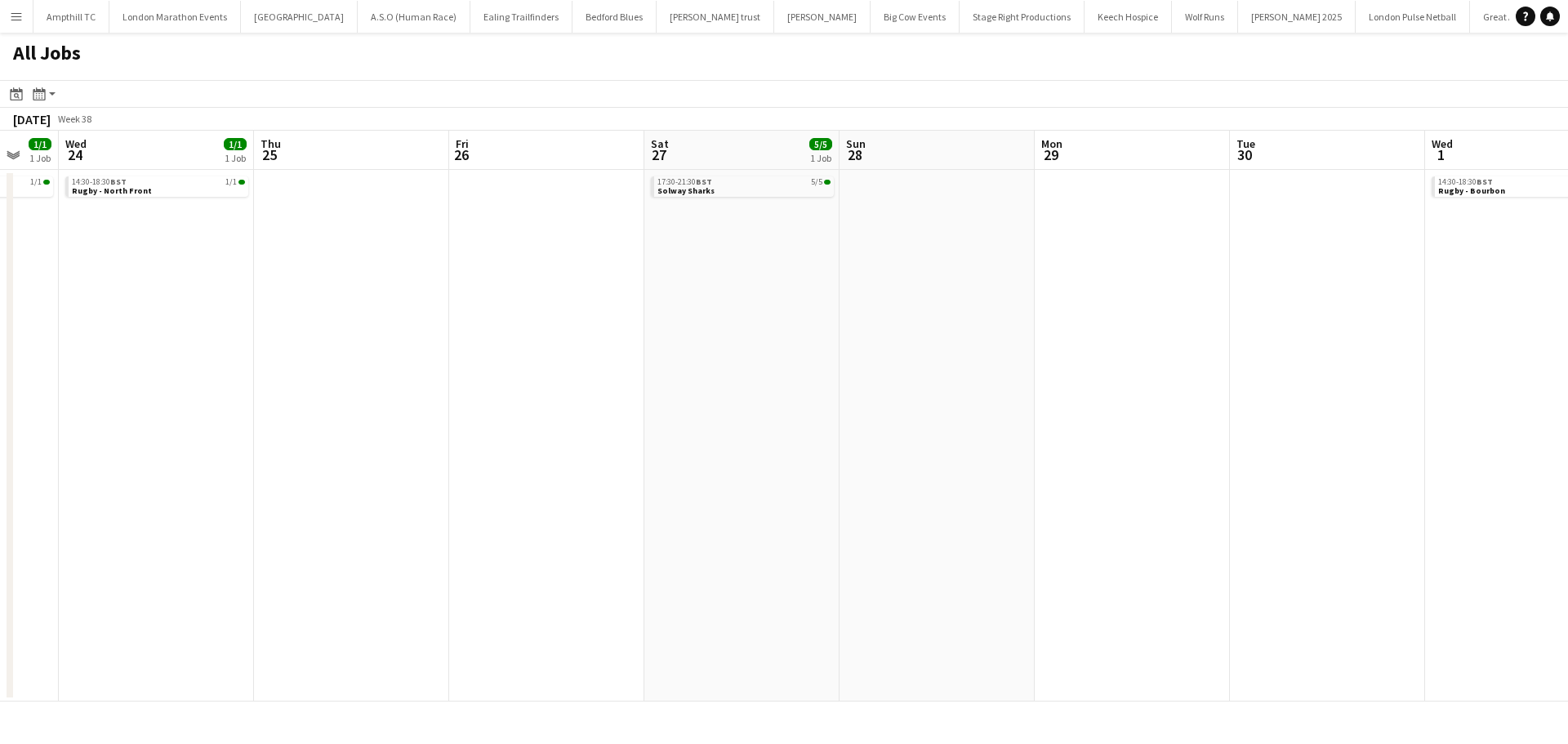
drag, startPoint x: 283, startPoint y: 328, endPoint x: 196, endPoint y: 324, distance: 87.1
click at [192, 328] on app-calendar-viewport "Sun 21 Mon 22 Tue 23 1/1 1 Job Wed 24 1/1 1 Job Thu 25 Fri 26 Sat 27 5/5 1 Job …" at bounding box center [784, 415] width 1568 height 571
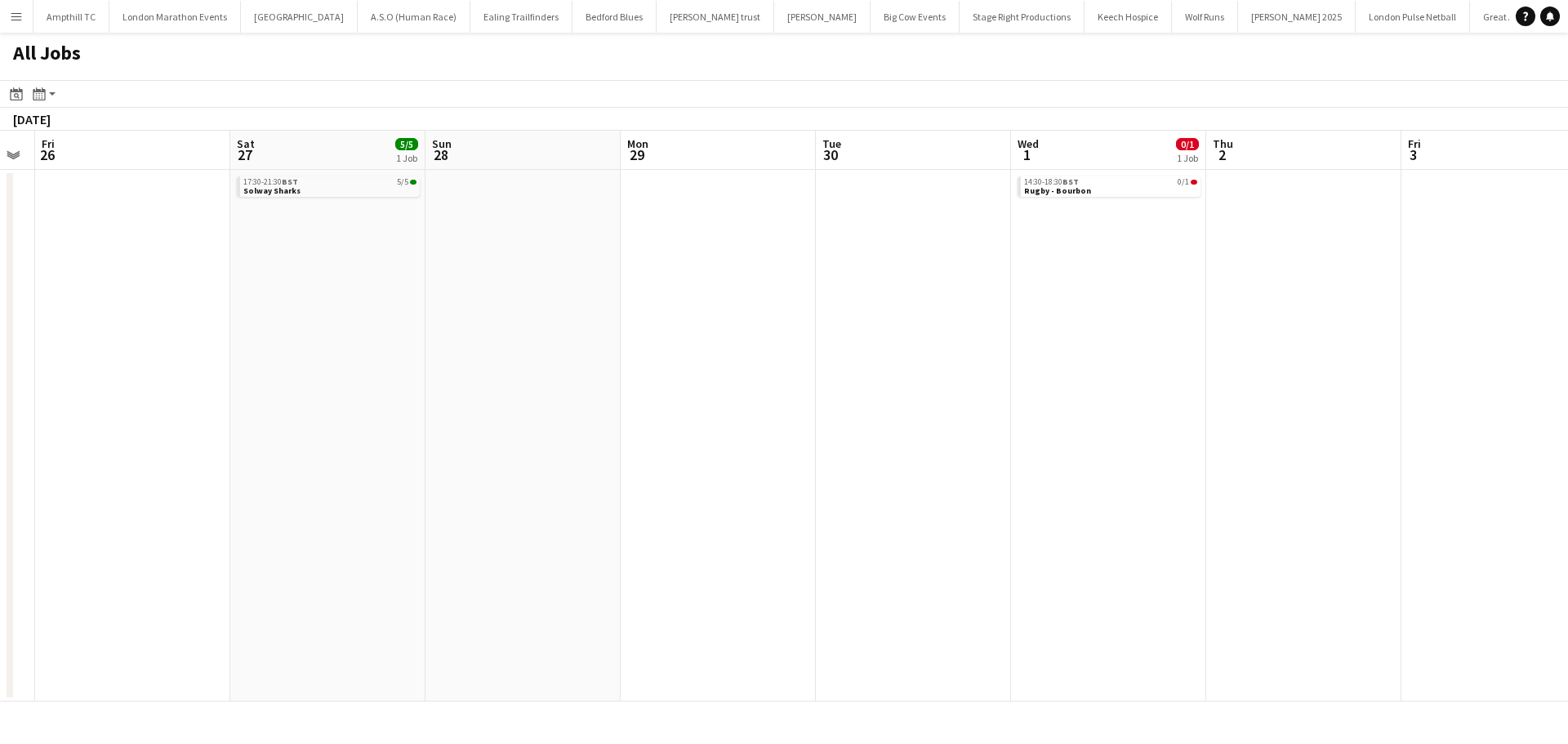
drag, startPoint x: 679, startPoint y: 355, endPoint x: 249, endPoint y: 355, distance: 430.0
click at [252, 355] on app-calendar-viewport "Tue 23 1/1 1 Job Wed 24 1/1 1 Job Thu 25 Fri 26 Sat 27 5/5 1 Job Sun 28 Mon 29 …" at bounding box center [784, 415] width 1568 height 571
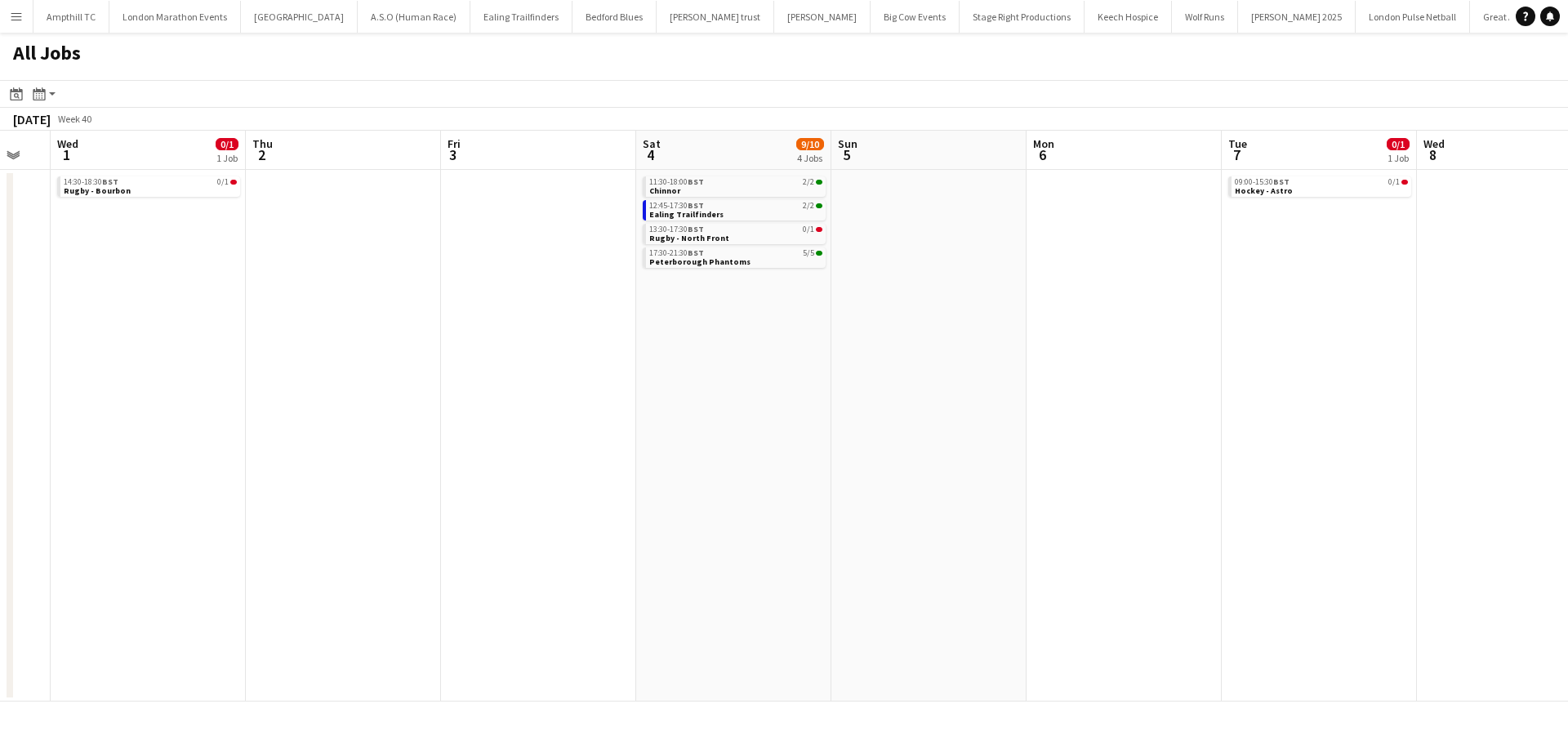
drag, startPoint x: 547, startPoint y: 350, endPoint x: 362, endPoint y: 350, distance: 185.0
click at [366, 350] on app-calendar-viewport "Sat 27 5/5 1 Job Sun 28 Mon 29 Tue 30 Wed 1 0/1 1 Job Thu 2 Fri 3 Sat 4 9/10 4 …" at bounding box center [784, 415] width 1568 height 571
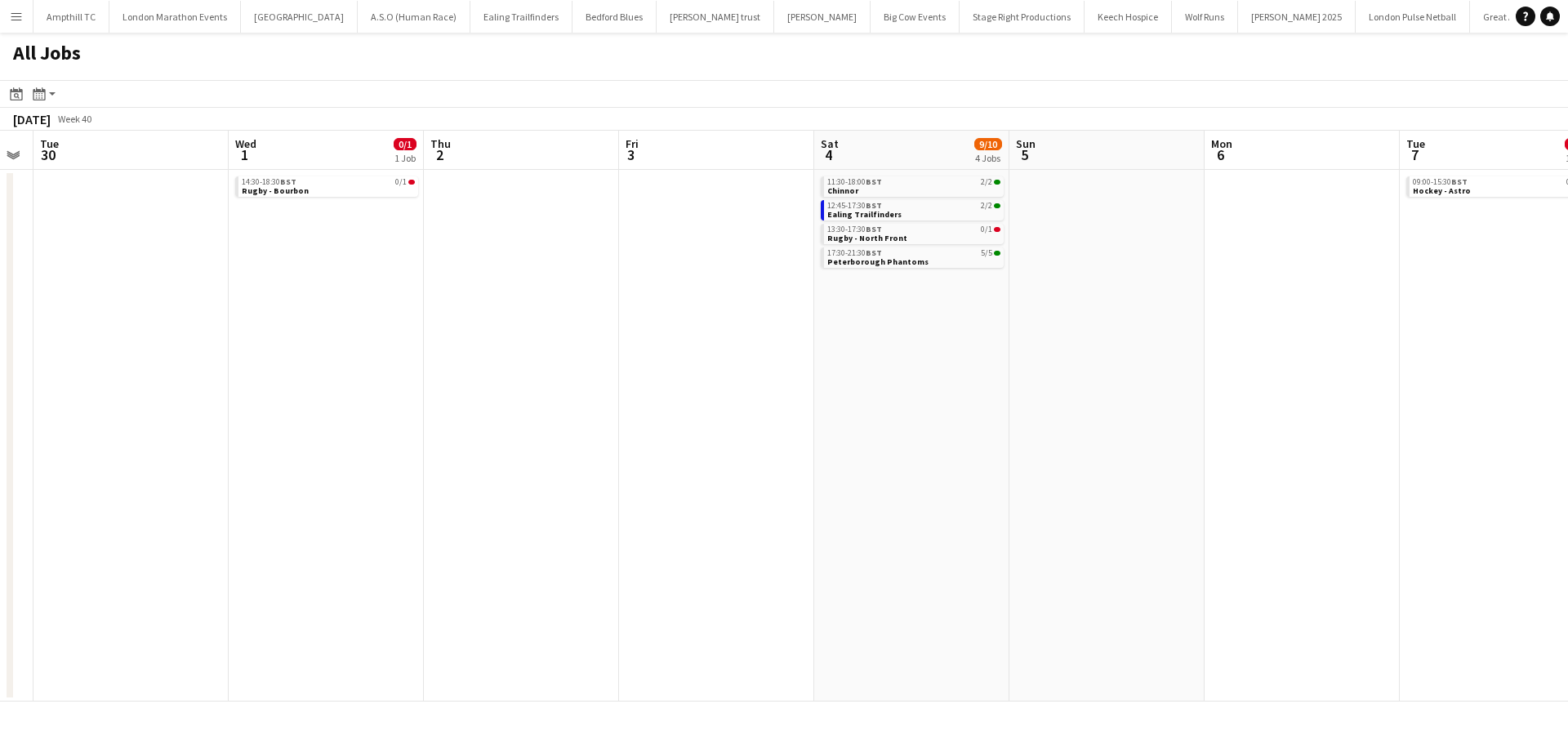
click at [553, 333] on app-all-jobs "All Jobs Date picker AUG 2025 AUG 2025 Monday M Tuesday T Wednesday W Thursday …" at bounding box center [784, 368] width 1568 height 669
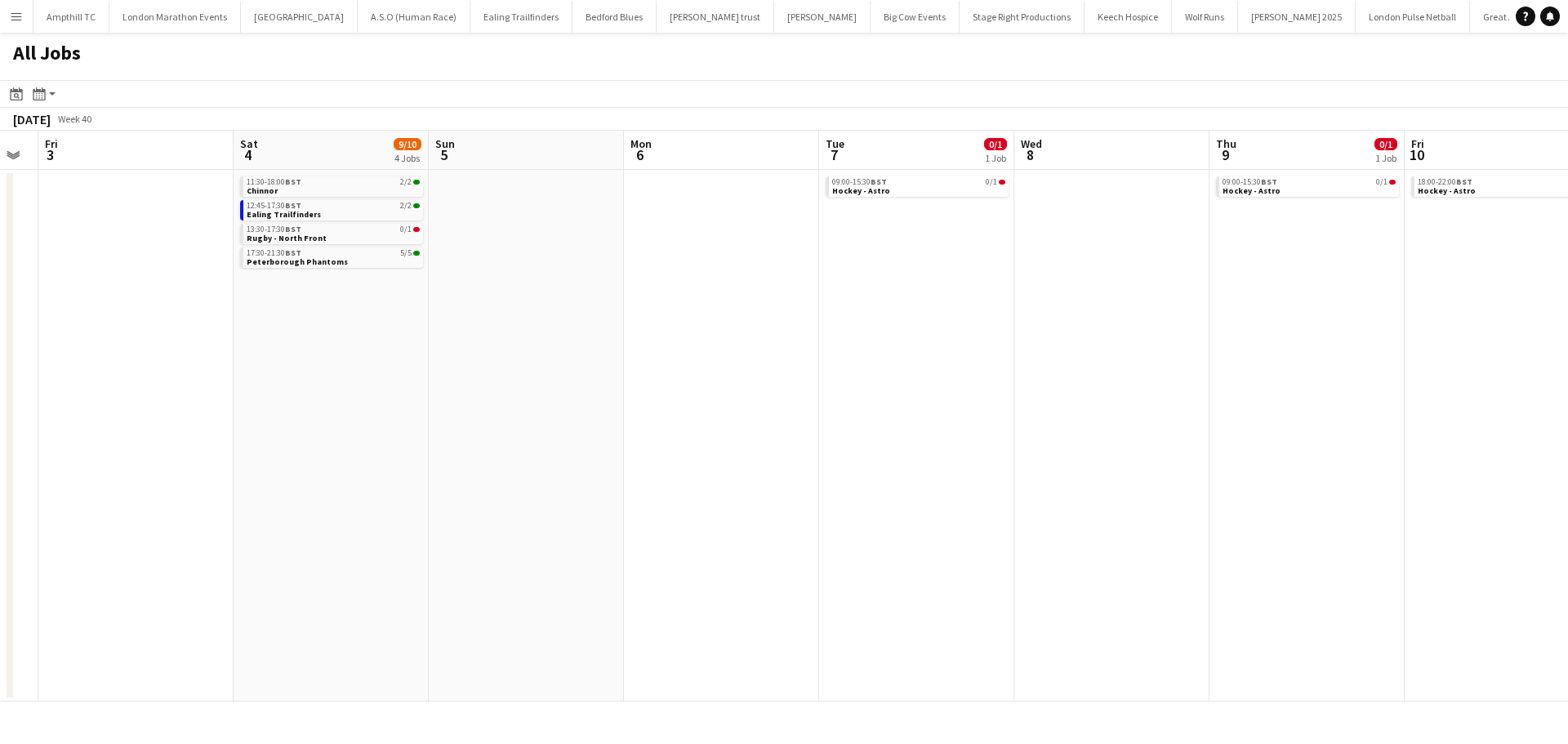
click at [197, 325] on app-all-jobs "All Jobs Date picker AUG 2025 AUG 2025 Monday M Tuesday T Wednesday W Thursday …" at bounding box center [784, 368] width 1568 height 669
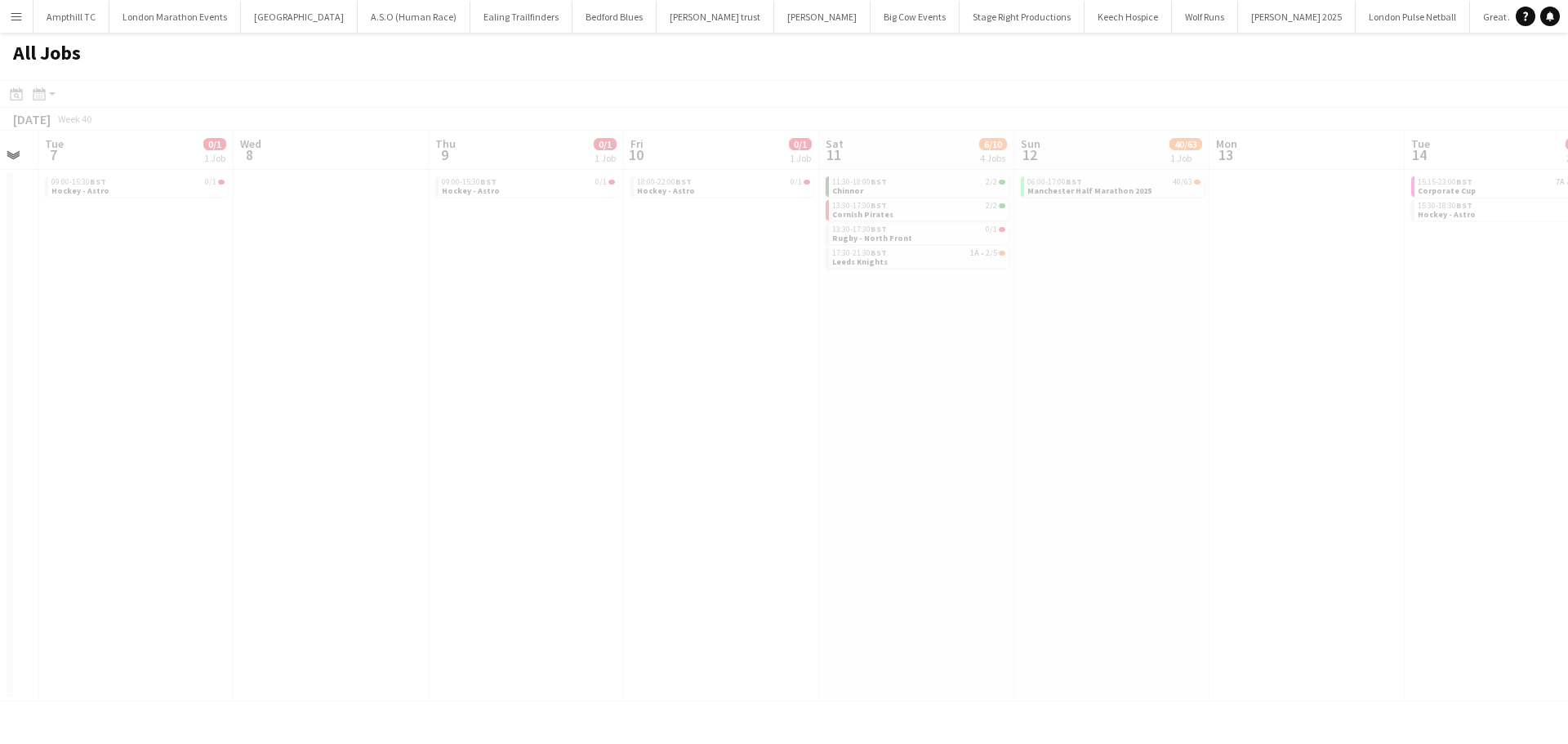
scroll to position [0, 569]
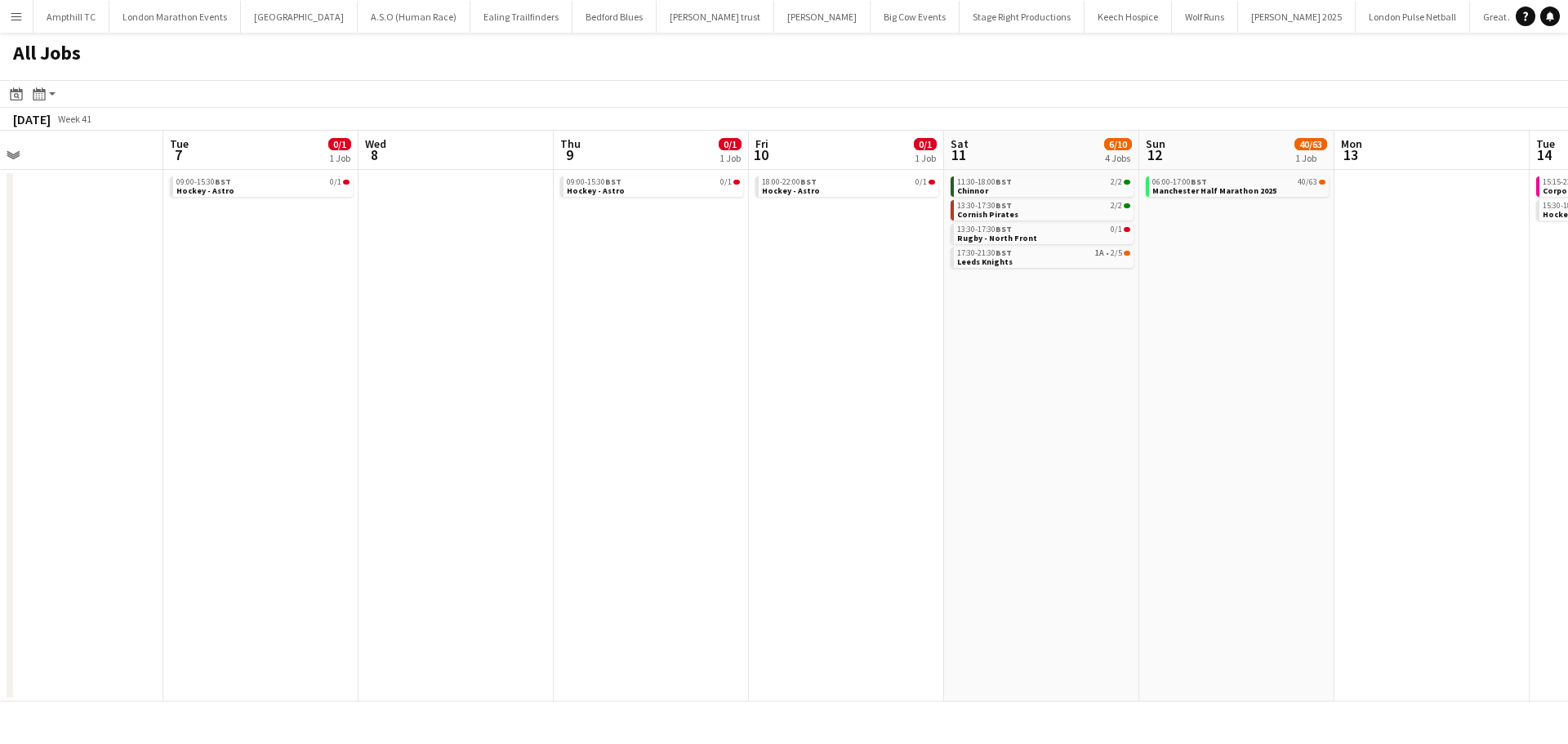
drag, startPoint x: 1214, startPoint y: 345, endPoint x: 1099, endPoint y: 318, distance: 118.1
click at [1052, 351] on app-calendar-viewport "Fri 3 Sat 4 9/10 4 Jobs Sun 5 Mon 6 Tue 7 0/1 1 Job Wed 8 Thu 9 0/1 1 Job Fri 1…" at bounding box center [784, 415] width 1568 height 571
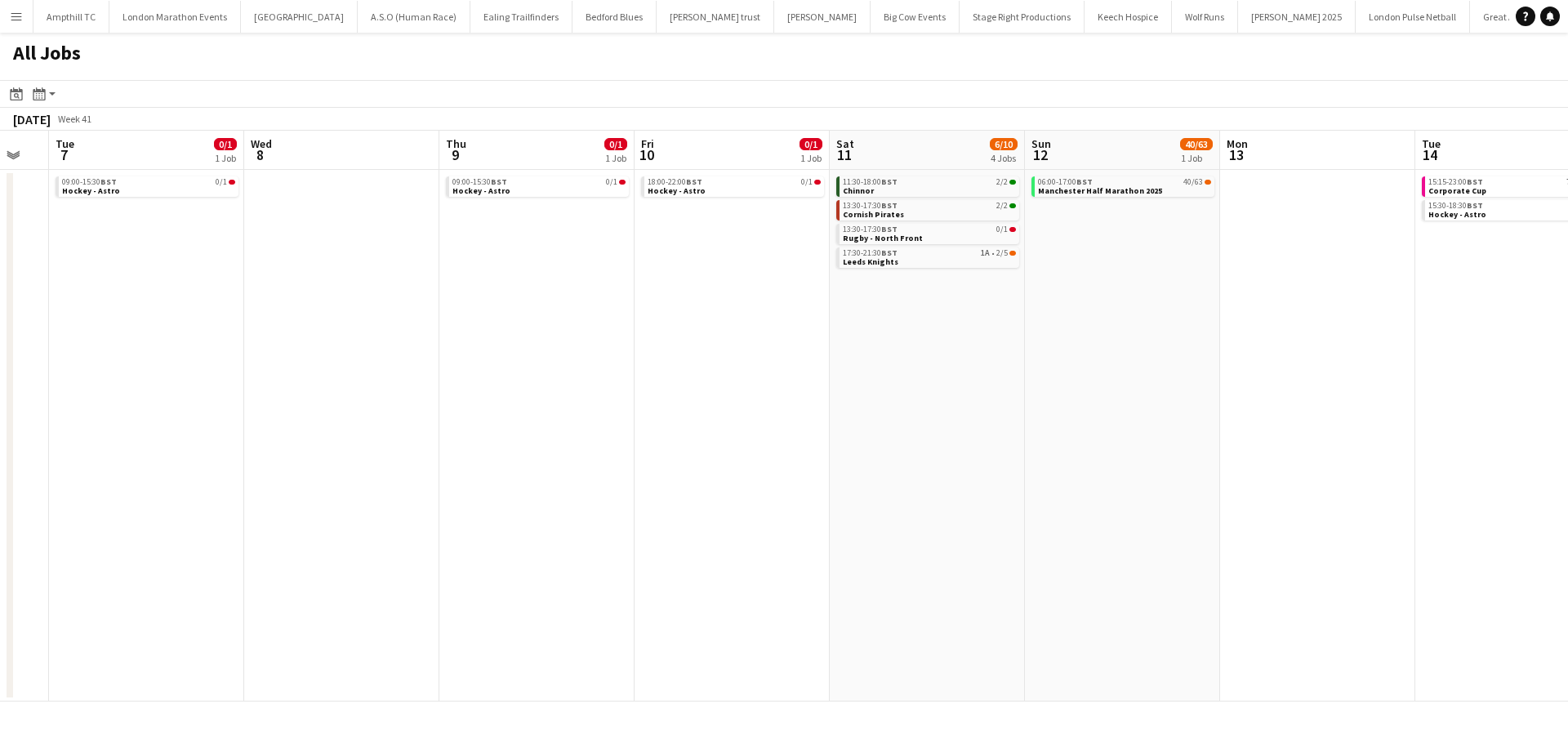
click at [944, 269] on div "17:30-21:30 BST 1A • 2/5 Leeds Knights" at bounding box center [927, 259] width 183 height 23
click at [987, 257] on span "1A" at bounding box center [986, 253] width 9 height 8
click at [1127, 183] on div "06:00-17:00 BST 40/63" at bounding box center [1125, 182] width 173 height 8
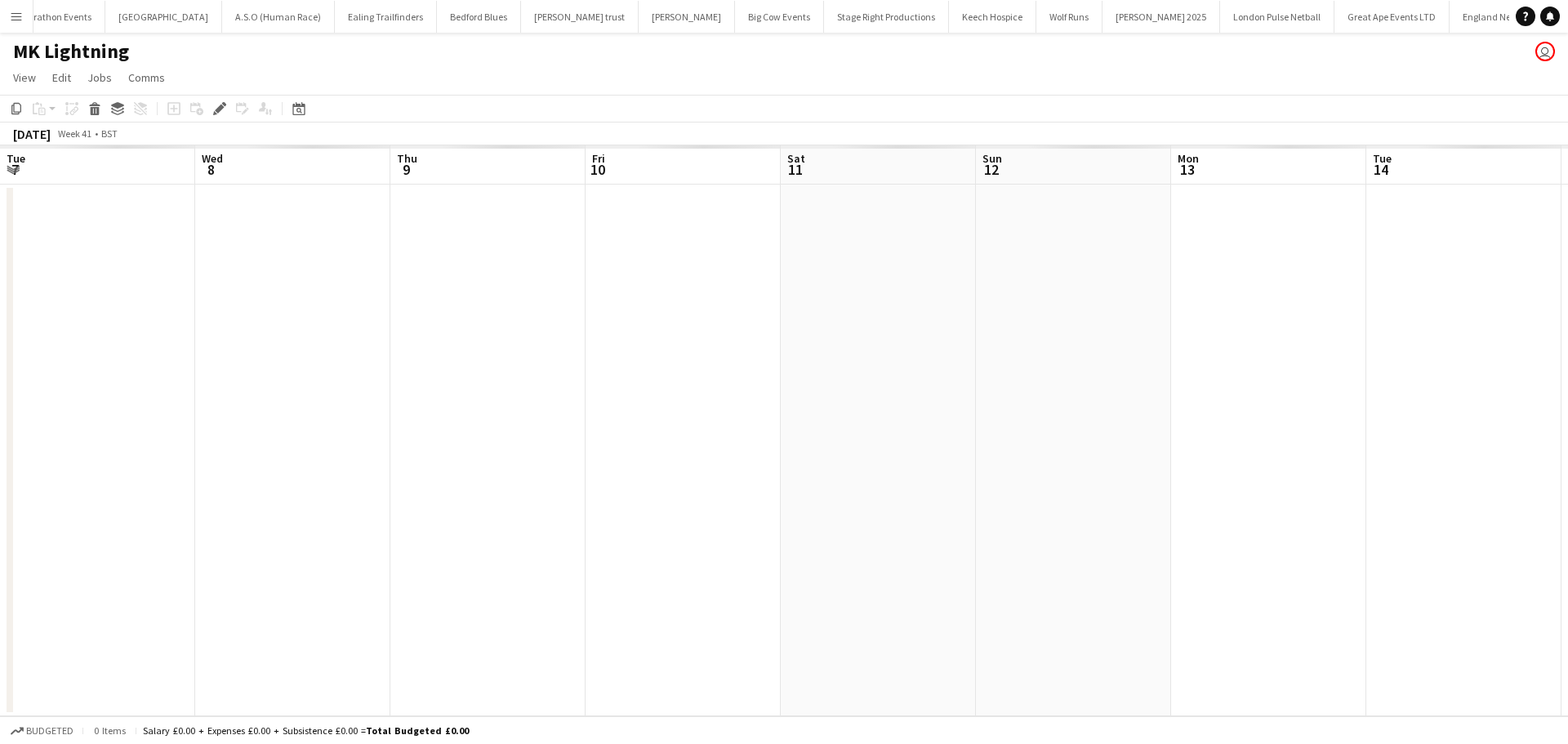
scroll to position [0, 562]
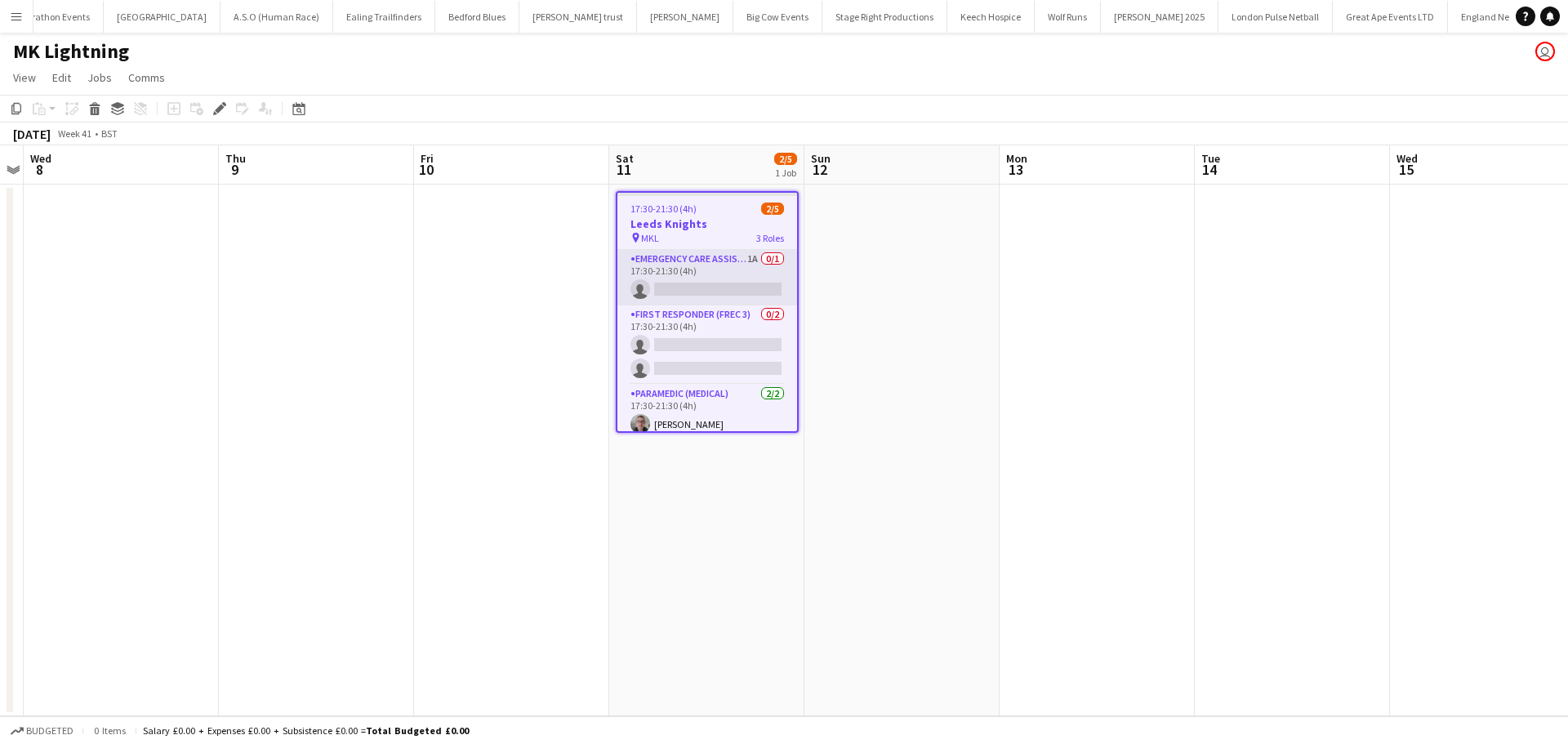
click at [724, 269] on app-card-role "Emergency Care Assistant (Medical) 1A 0/1 17:30-21:30 (4h) single-neutral-actio…" at bounding box center [708, 278] width 180 height 56
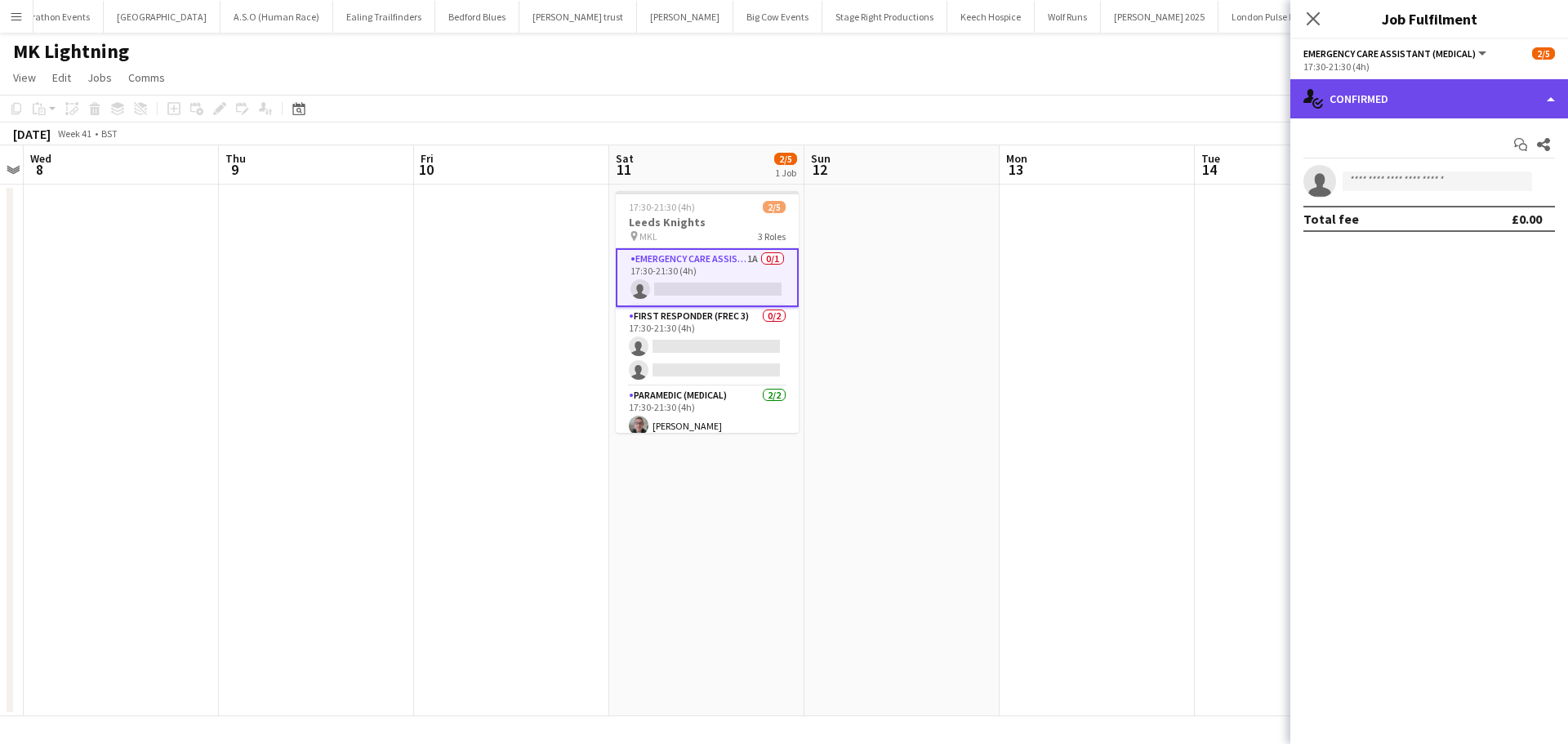
click at [1463, 116] on div "single-neutral-actions-check-2 Confirmed" at bounding box center [1430, 98] width 278 height 39
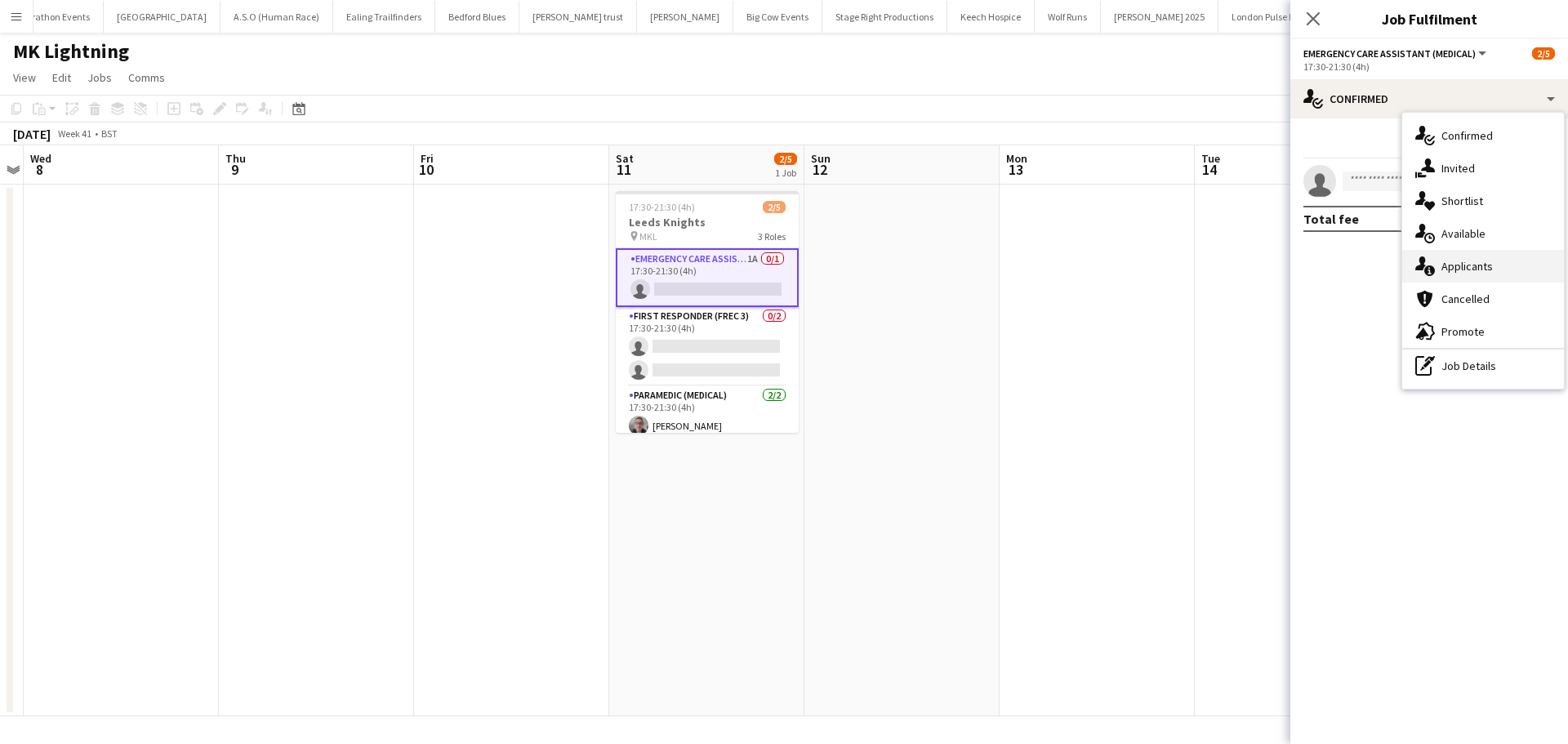
click at [1453, 277] on div "single-neutral-actions-information Applicants" at bounding box center [1484, 267] width 162 height 33
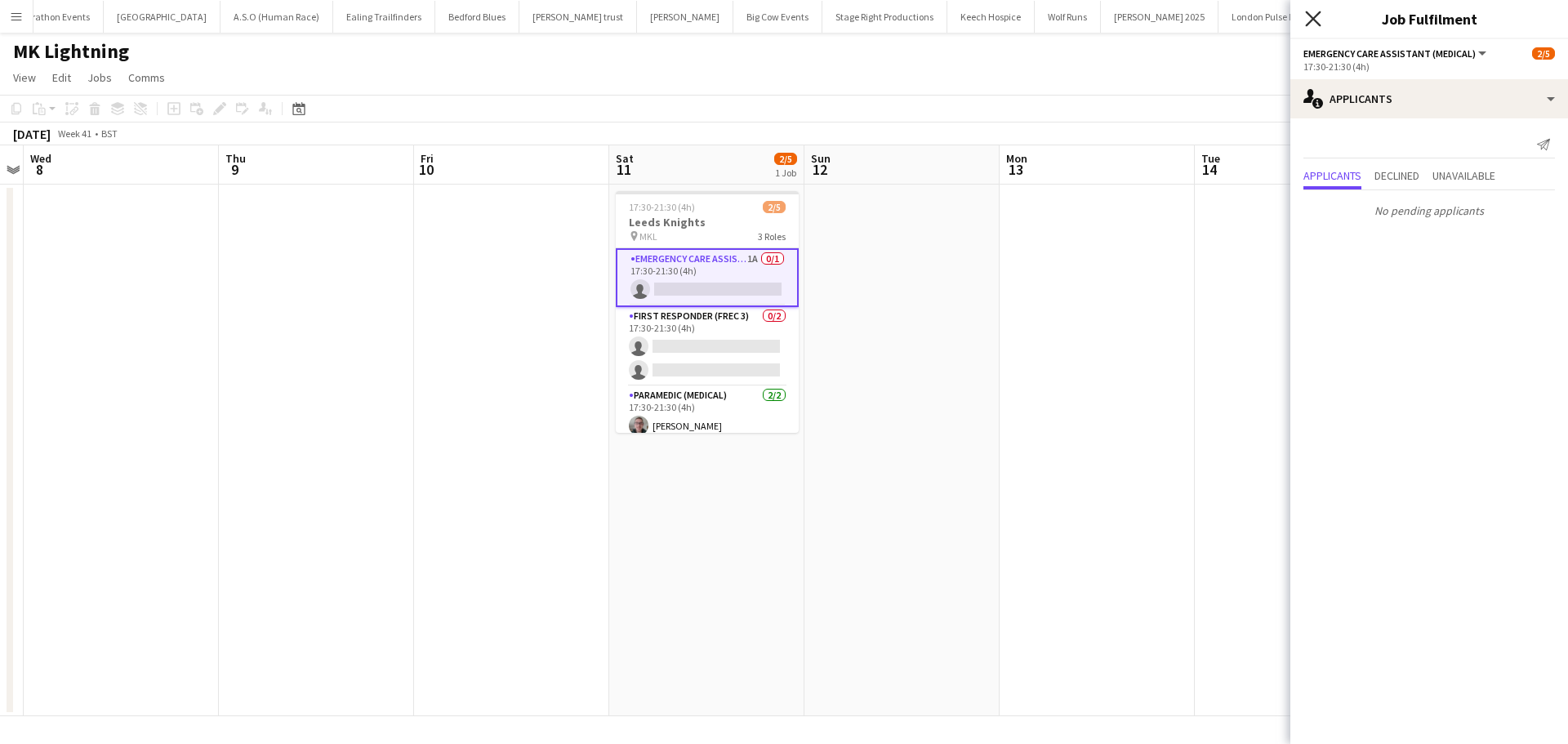
click at [1312, 21] on icon at bounding box center [1313, 18] width 16 height 16
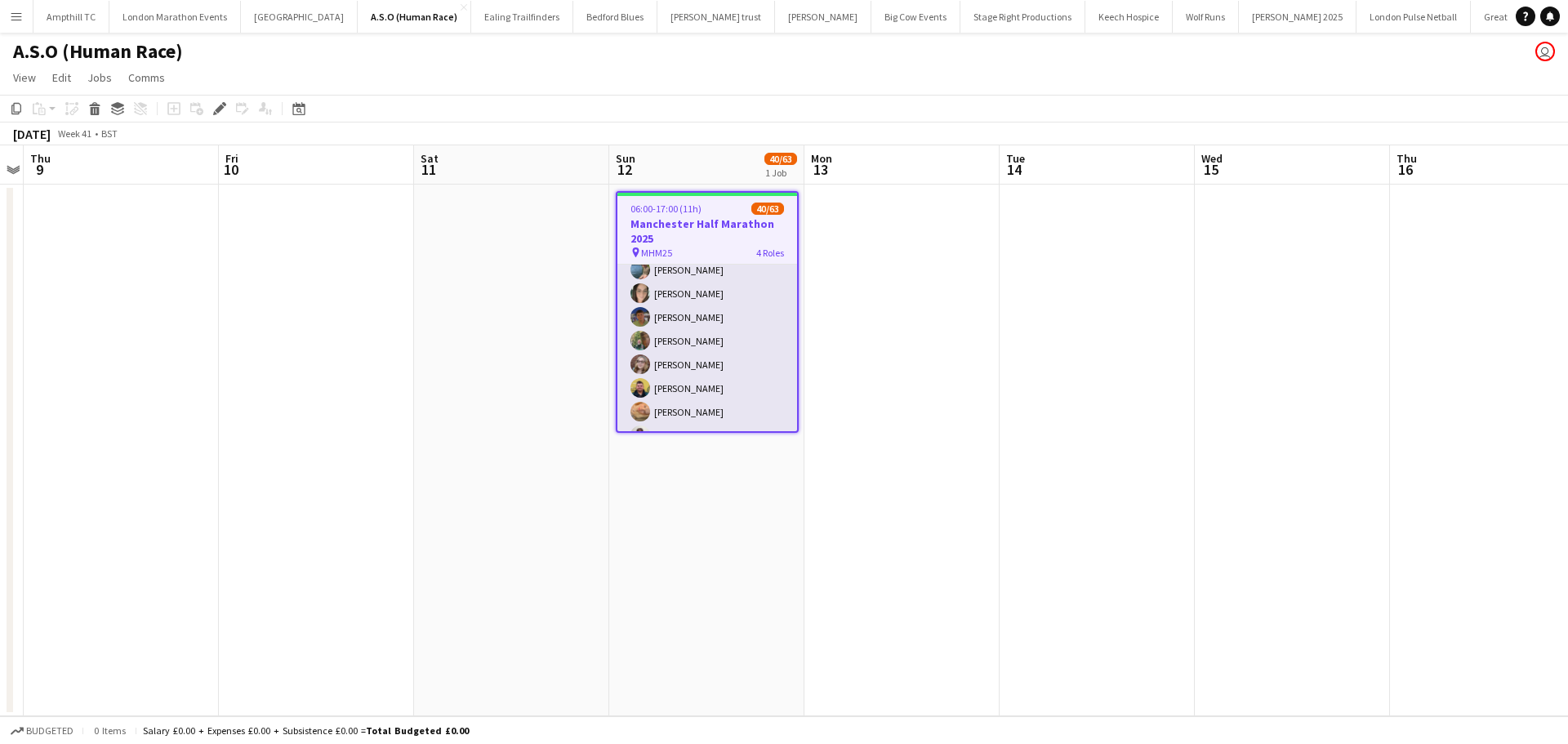
scroll to position [654, 0]
click at [732, 335] on app-card-role "First Responder (Medical) 21/40 06:00-16:00 (10h) [PERSON_NAME] [PERSON_NAME] […" at bounding box center [708, 496] width 180 height 980
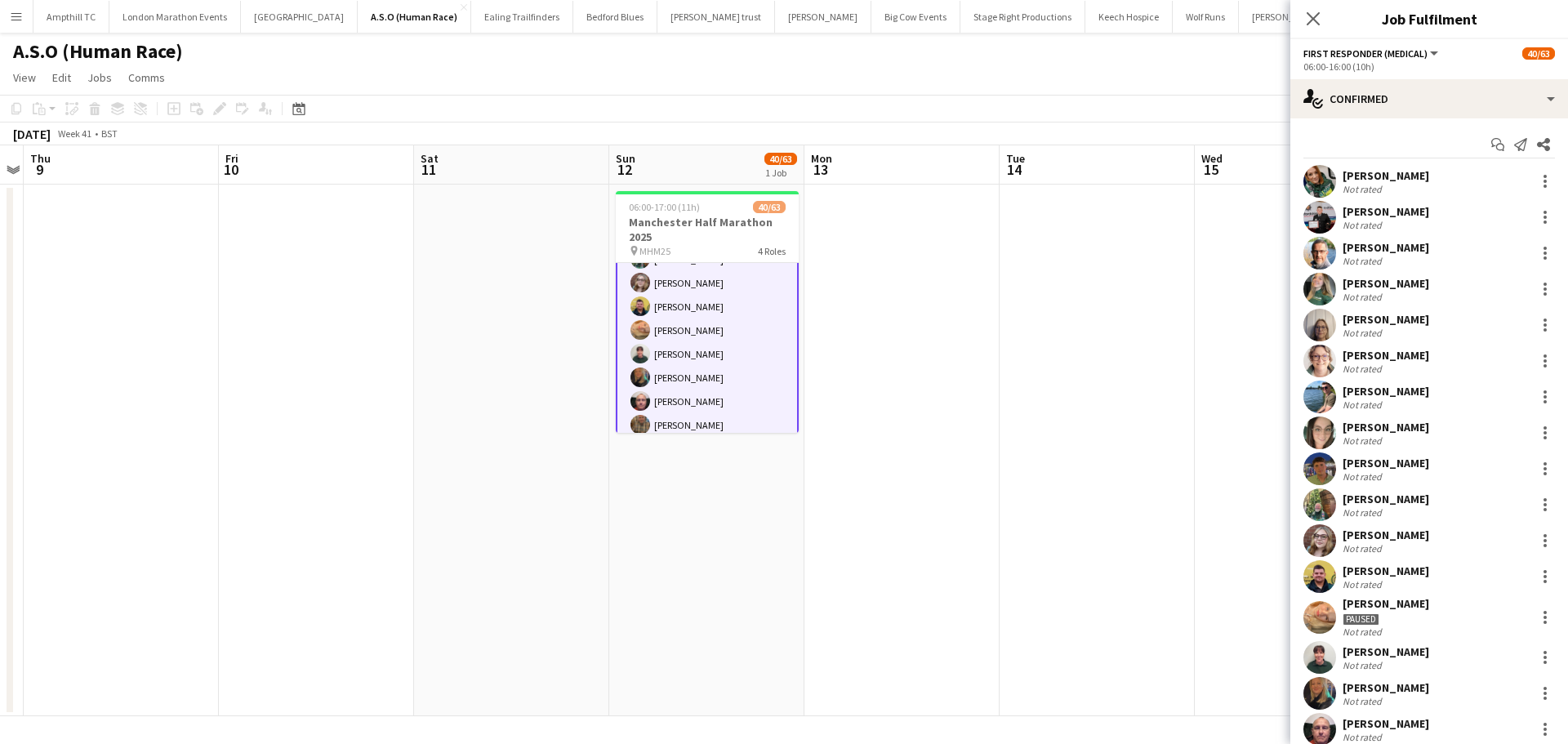
scroll to position [655, 0]
click at [1536, 616] on div at bounding box center [1545, 617] width 20 height 20
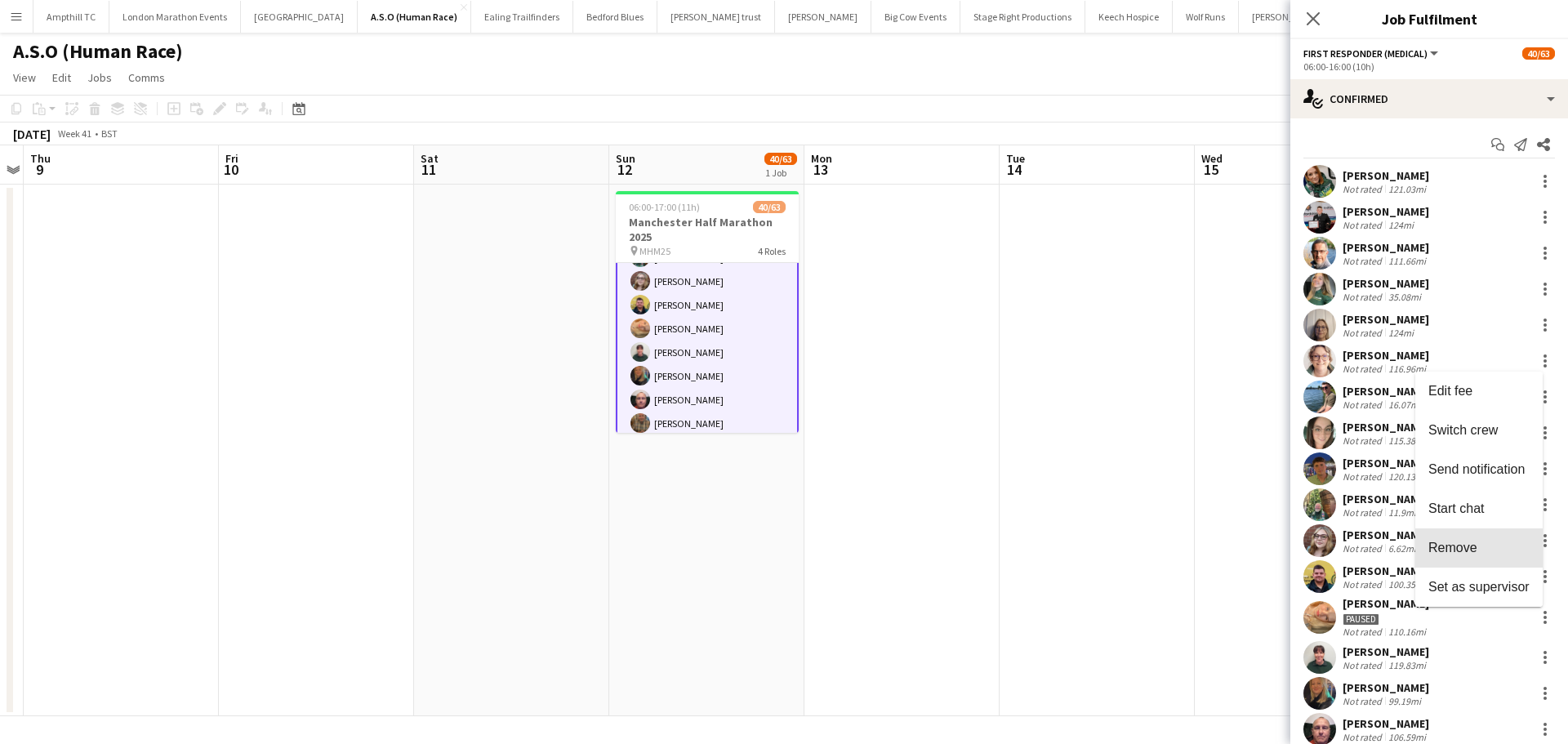
click at [1487, 536] on button "Remove" at bounding box center [1479, 548] width 128 height 39
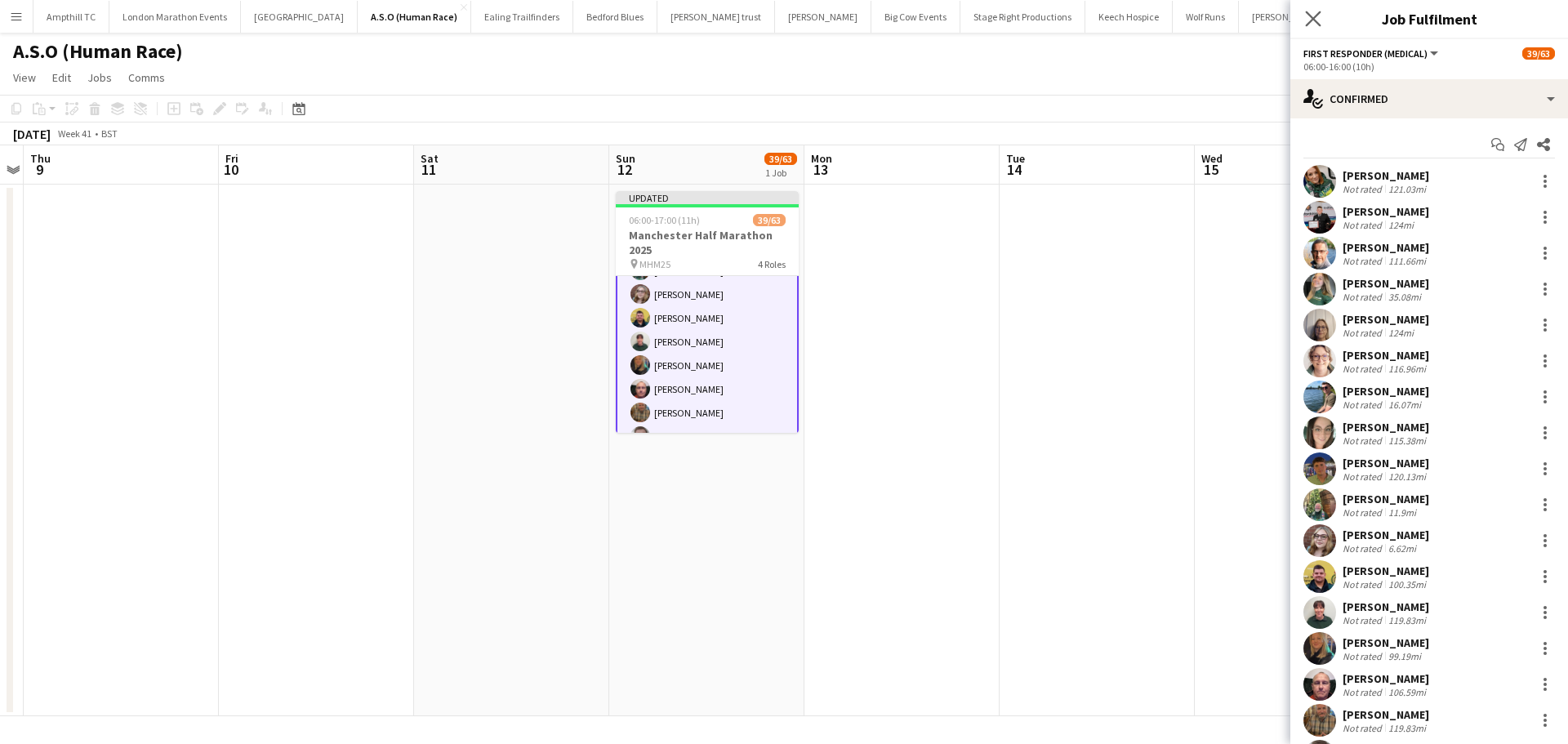
click at [1304, 23] on div "Close pop-in" at bounding box center [1313, 18] width 46 height 37
click at [1312, 20] on icon at bounding box center [1313, 18] width 13 height 13
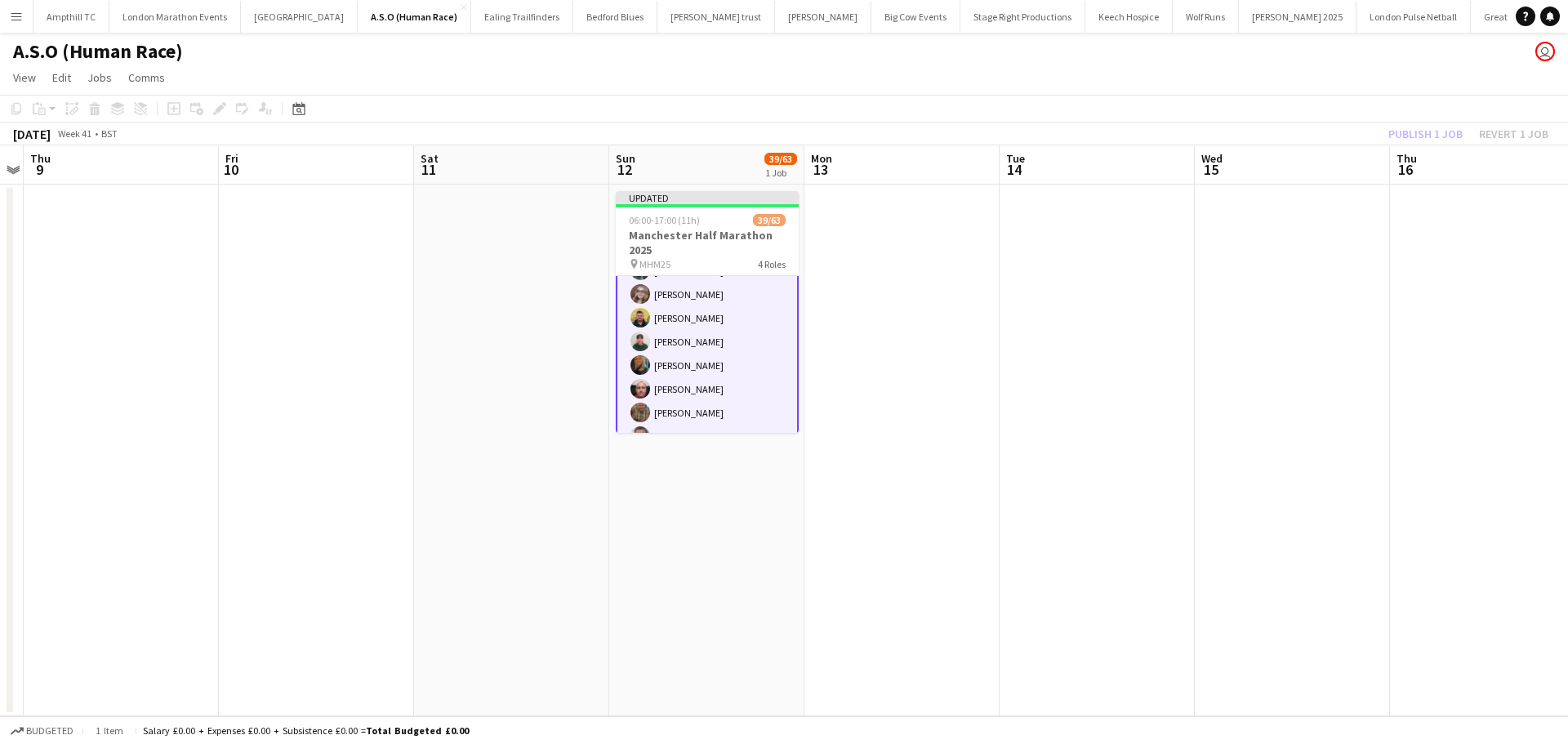
click at [934, 218] on app-date-cell at bounding box center [902, 450] width 196 height 532
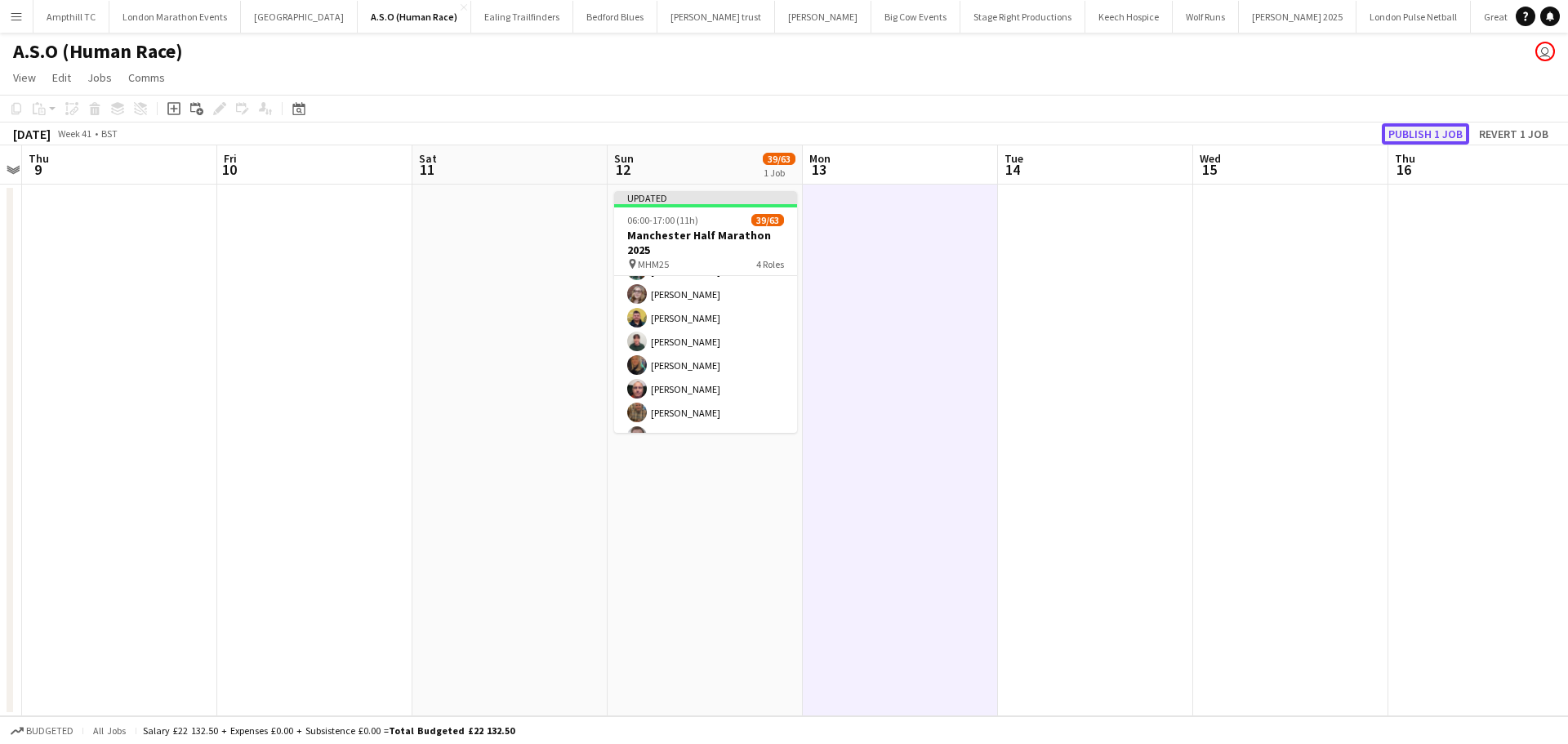
click at [1406, 132] on button "Publish 1 job" at bounding box center [1425, 134] width 88 height 21
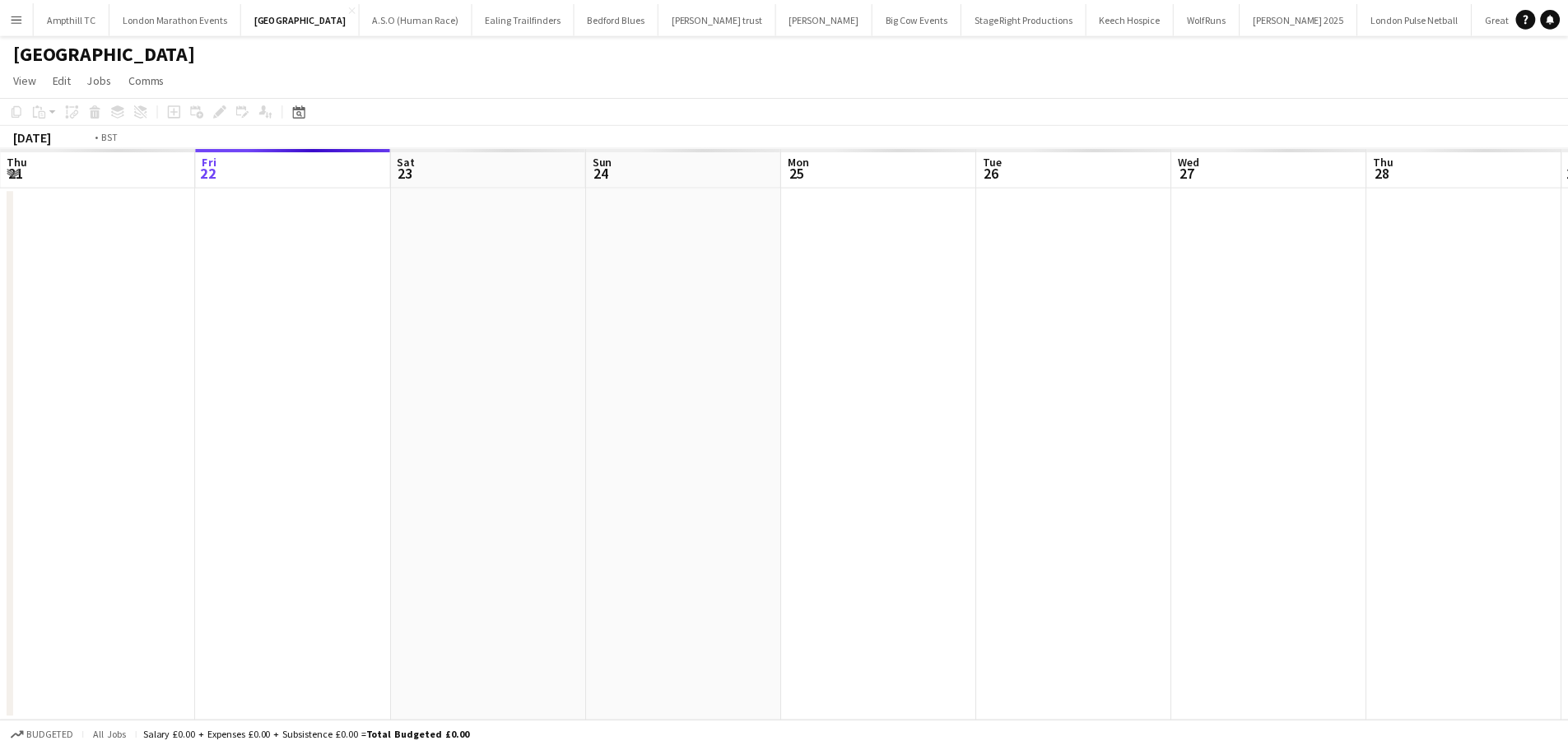
scroll to position [0, 567]
